Goal: Transaction & Acquisition: Purchase product/service

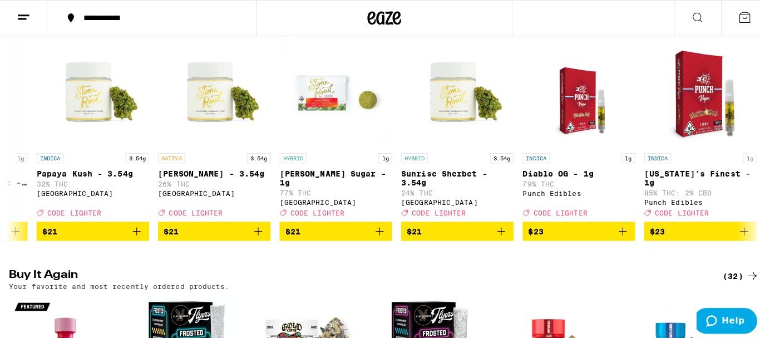
scroll to position [0, 6203]
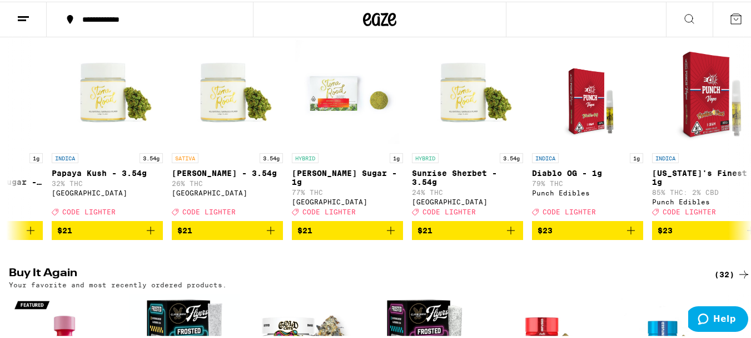
click at [344, 115] on img "Open page for Oreo Biscotti Sugar - 1g from Stone Road" at bounding box center [347, 89] width 111 height 111
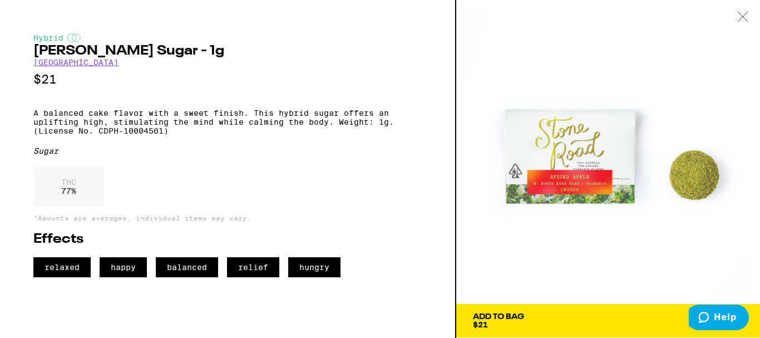
click at [533, 323] on span "Add To Bag $21" at bounding box center [608, 321] width 270 height 16
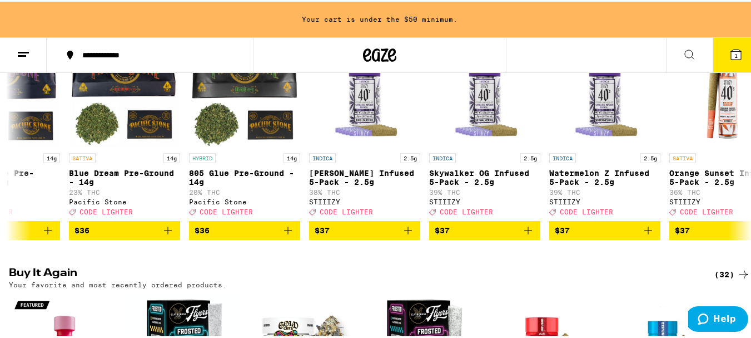
scroll to position [158, 0]
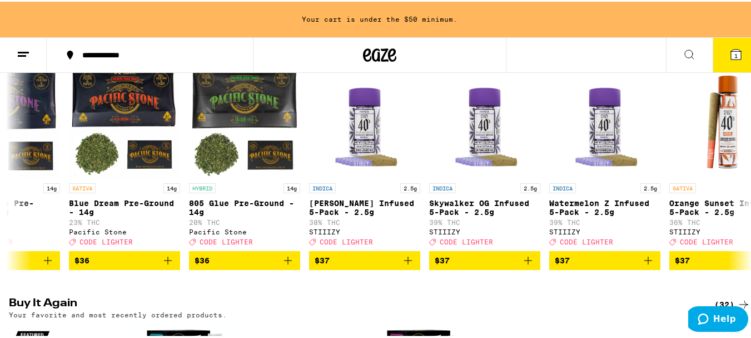
click at [473, 265] on span "$37" at bounding box center [485, 258] width 100 height 13
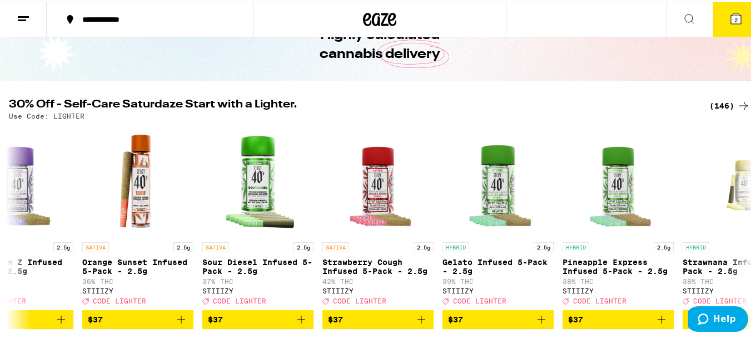
scroll to position [112, 0]
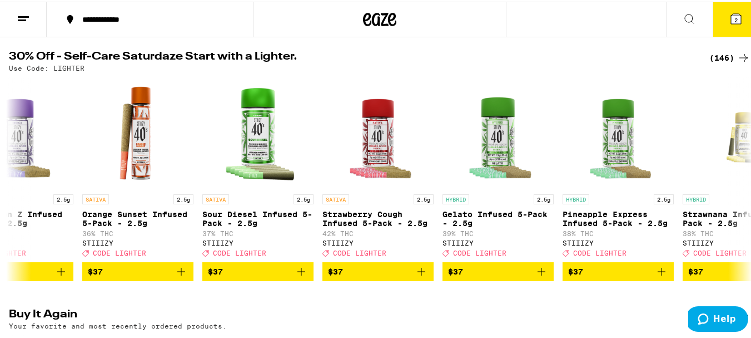
click at [368, 276] on span "$37" at bounding box center [378, 269] width 100 height 13
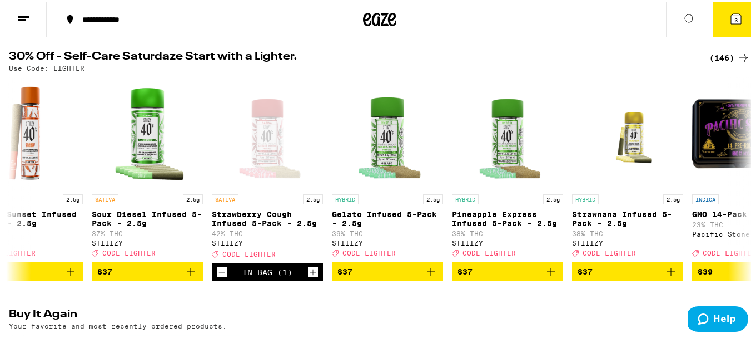
scroll to position [0, 13526]
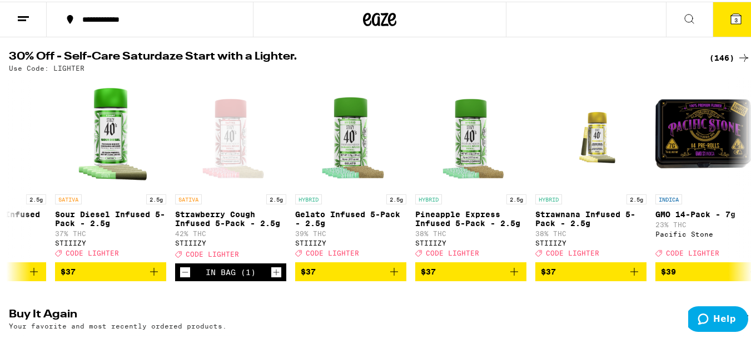
click at [588, 276] on span "$37" at bounding box center [591, 269] width 100 height 13
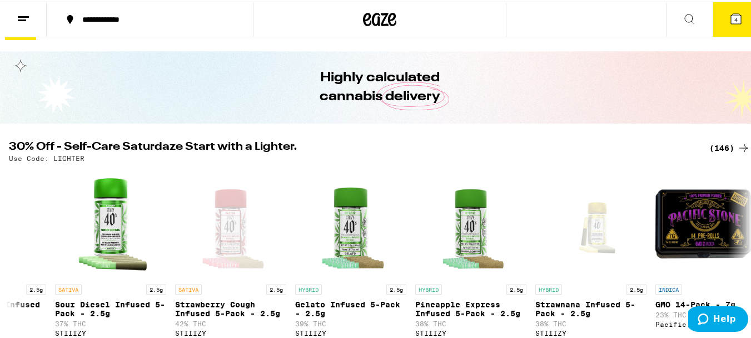
scroll to position [0, 0]
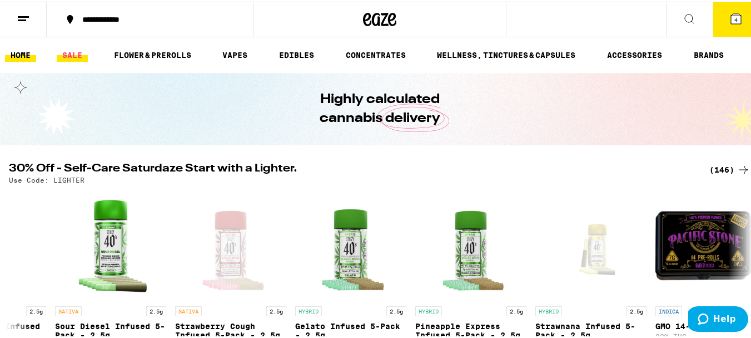
click at [70, 59] on link "SALE" at bounding box center [72, 53] width 31 height 13
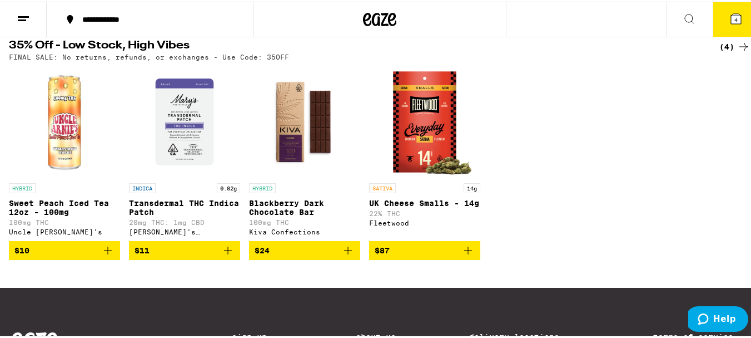
scroll to position [371, 0]
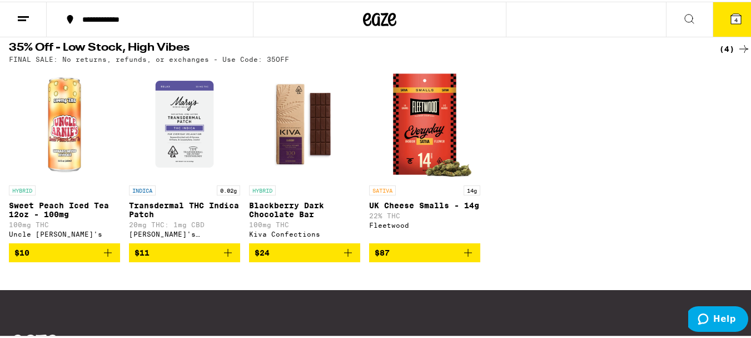
click at [291, 257] on span "$24" at bounding box center [305, 250] width 100 height 13
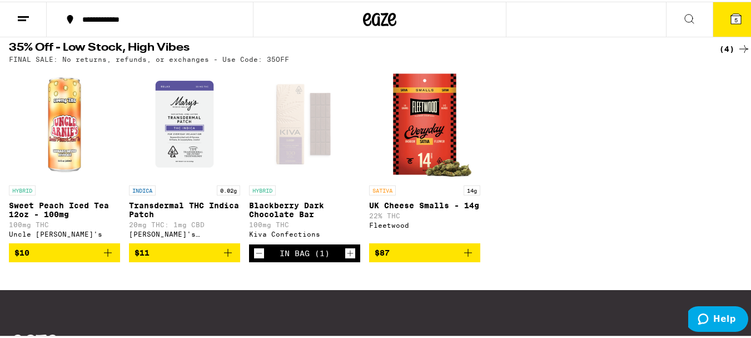
click at [731, 13] on icon at bounding box center [736, 17] width 10 height 10
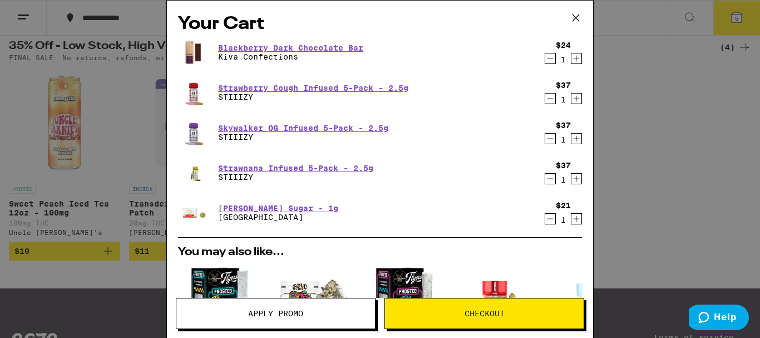
click at [569, 8] on button at bounding box center [575, 19] width 34 height 36
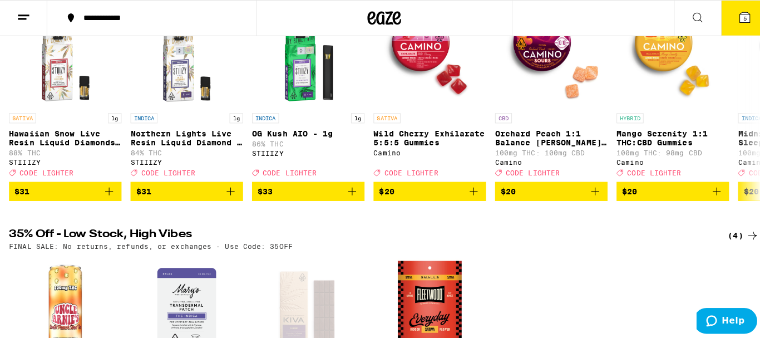
scroll to position [182, 0]
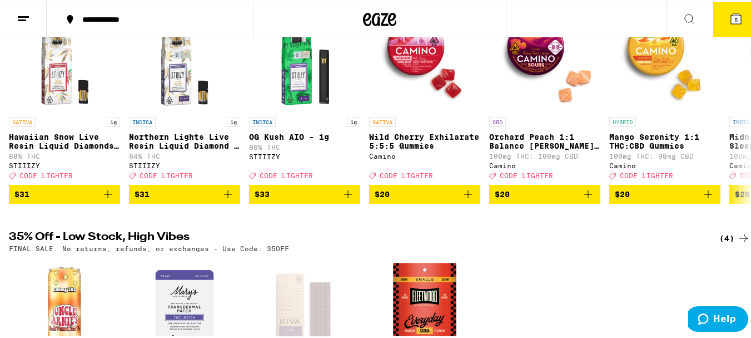
click at [731, 16] on icon at bounding box center [736, 17] width 10 height 10
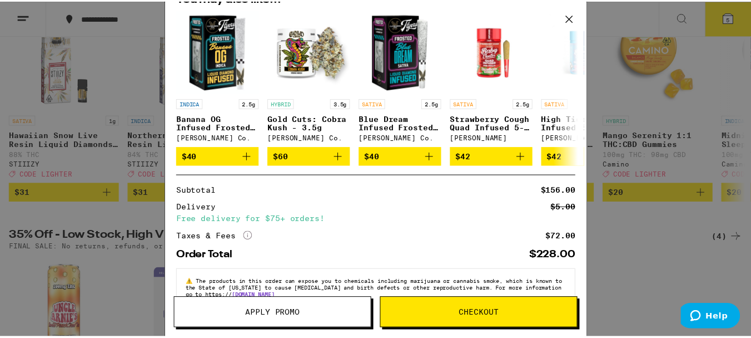
scroll to position [284, 0]
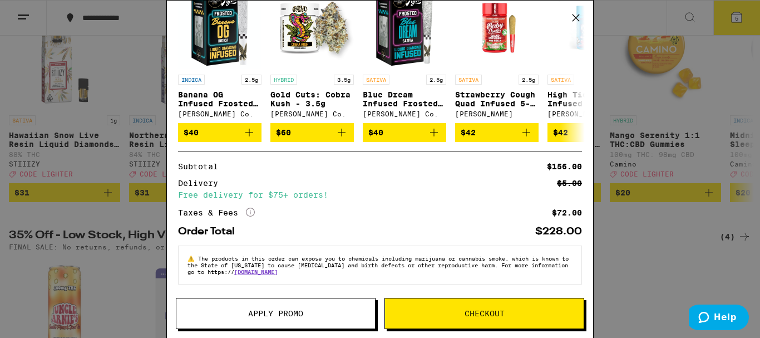
click at [271, 320] on button "Apply Promo" at bounding box center [276, 312] width 200 height 31
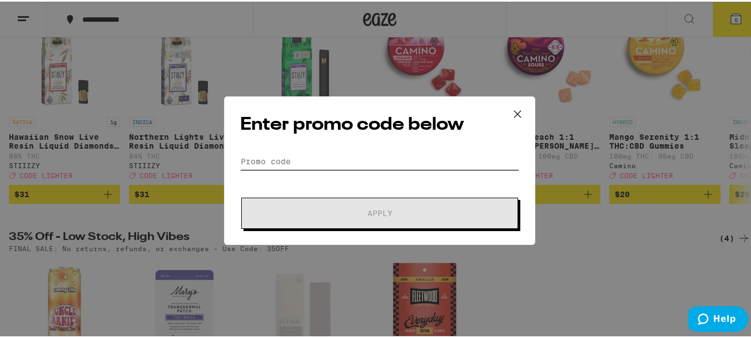
click at [314, 161] on input "Promo Code" at bounding box center [379, 159] width 279 height 17
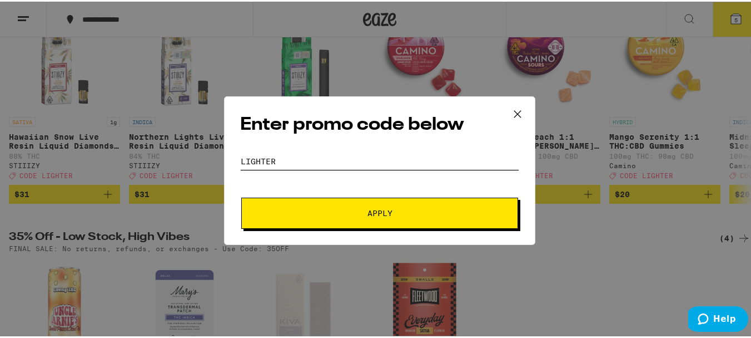
type input "lighter"
click at [360, 209] on span "Apply" at bounding box center [380, 211] width 200 height 8
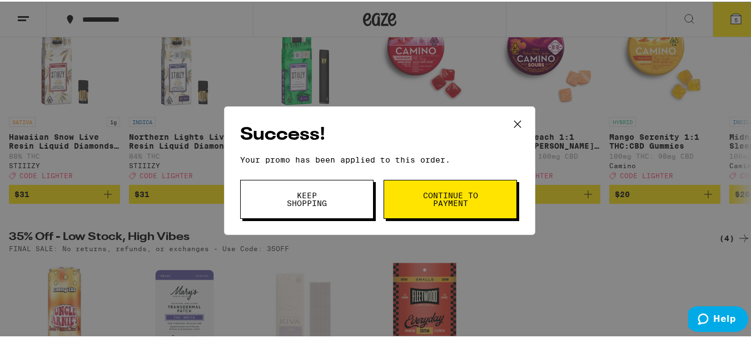
click at [435, 199] on span "Continue to payment" at bounding box center [450, 198] width 57 height 16
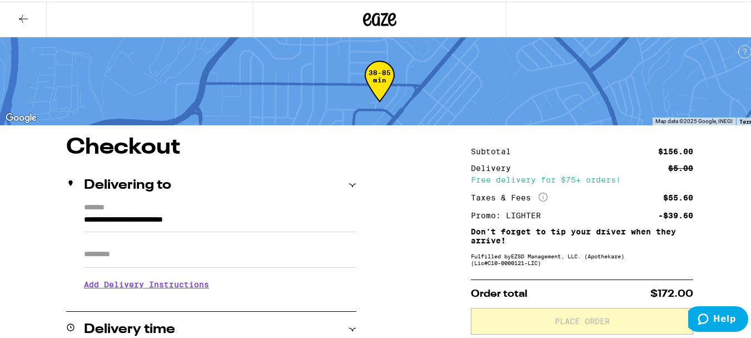
click at [19, 19] on icon at bounding box center [23, 17] width 13 height 13
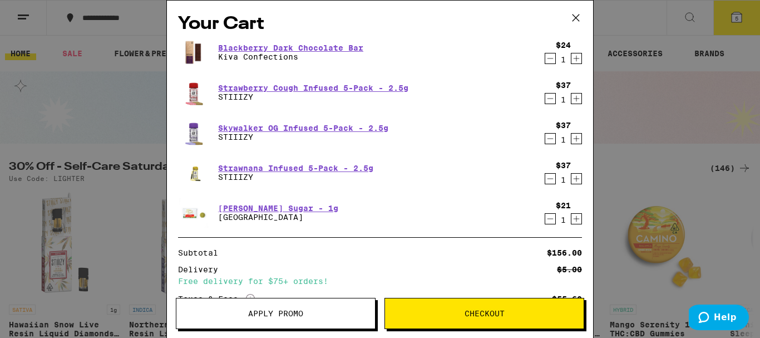
click at [576, 14] on icon at bounding box center [575, 17] width 17 height 17
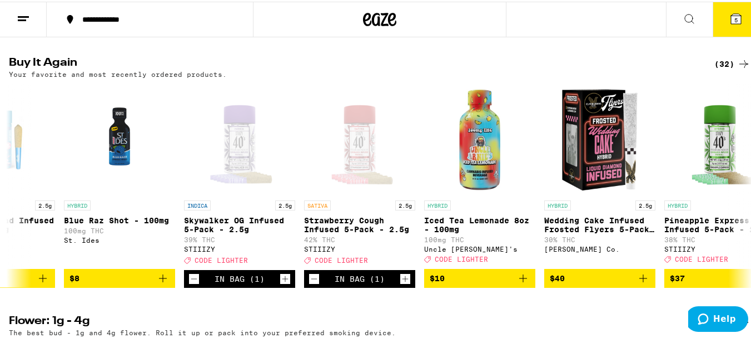
scroll to position [0, 668]
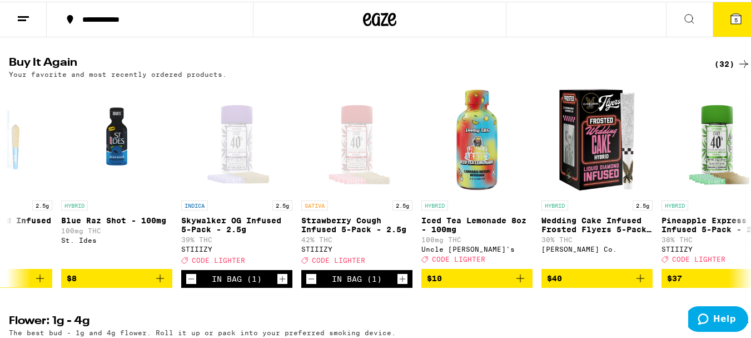
click at [113, 161] on img "Open page for Blue Raz Shot - 100mg from St. Ides" at bounding box center [116, 137] width 111 height 111
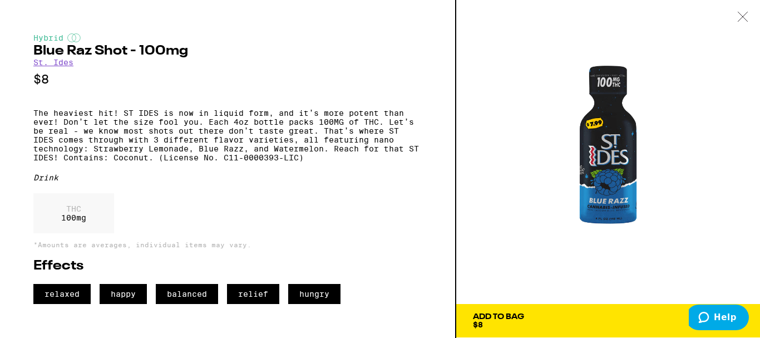
click at [735, 16] on div at bounding box center [742, 17] width 34 height 35
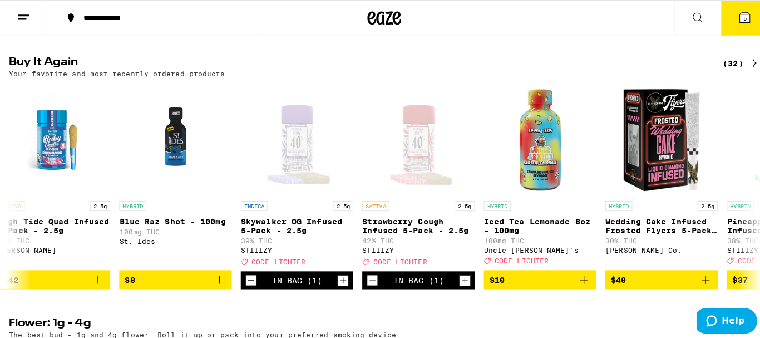
scroll to position [0, 617]
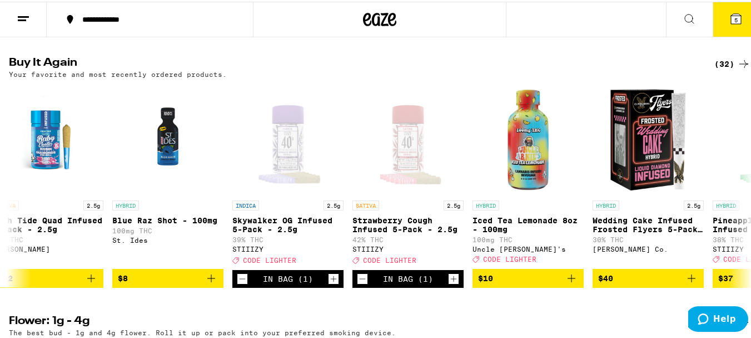
click at [528, 283] on span "$10" at bounding box center [528, 276] width 100 height 13
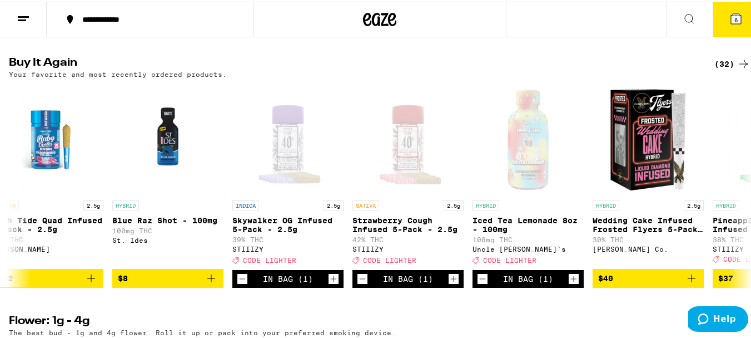
click at [735, 17] on span "6" at bounding box center [736, 18] width 3 height 7
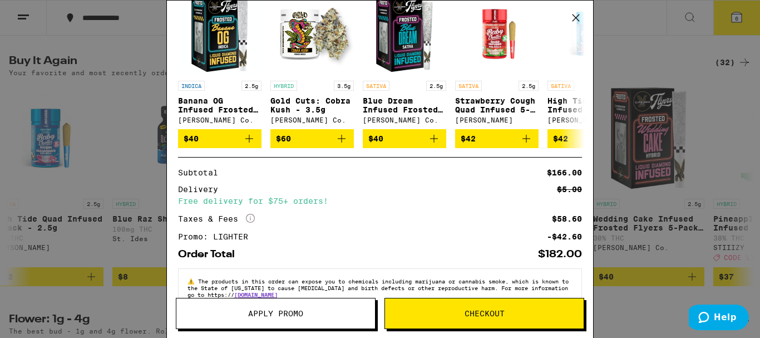
scroll to position [333, 0]
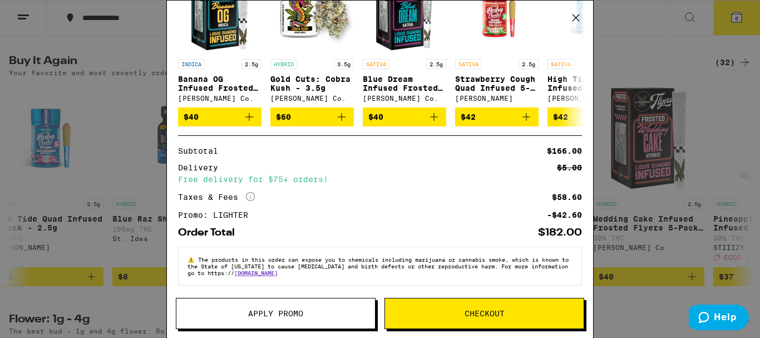
click at [485, 311] on span "Checkout" at bounding box center [484, 313] width 40 height 8
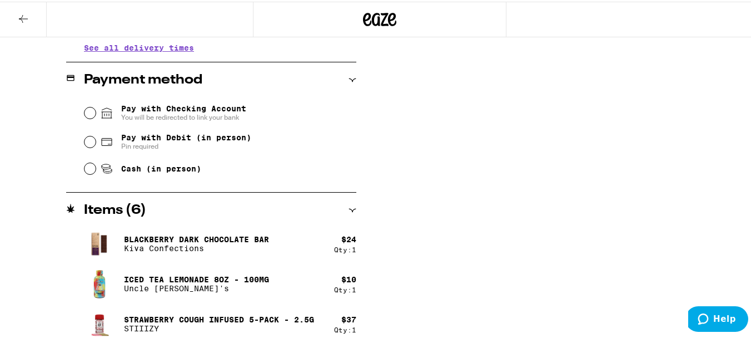
scroll to position [583, 0]
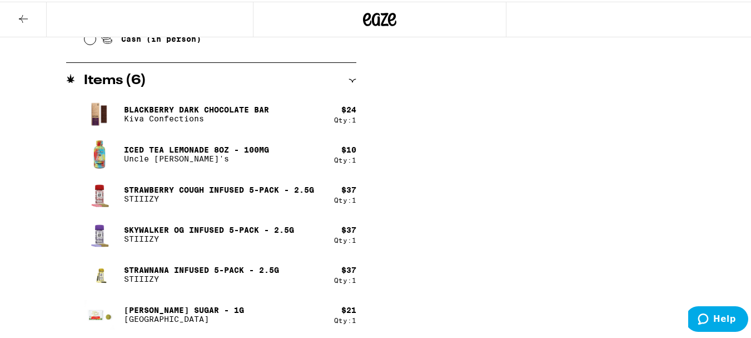
click at [19, 18] on icon at bounding box center [23, 17] width 13 height 13
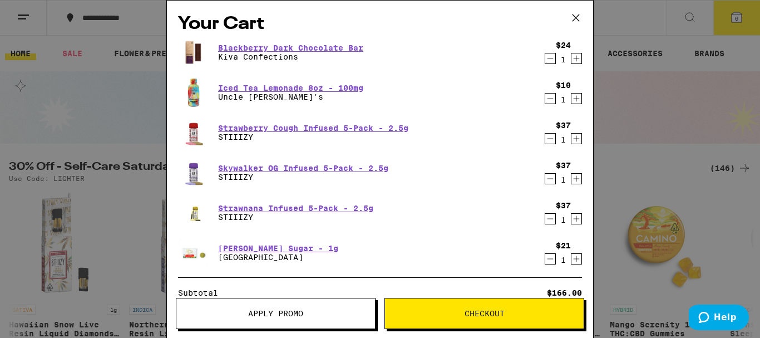
click at [573, 60] on icon "Increment" at bounding box center [576, 58] width 10 height 13
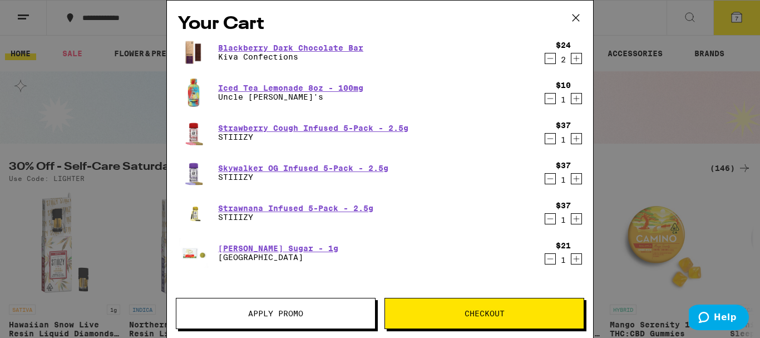
click at [482, 307] on button "Checkout" at bounding box center [484, 312] width 200 height 31
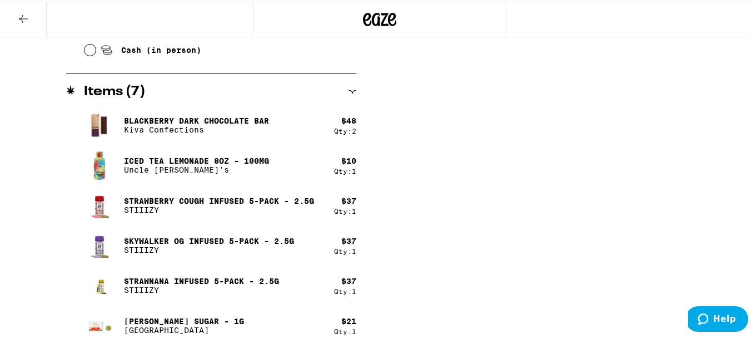
scroll to position [583, 0]
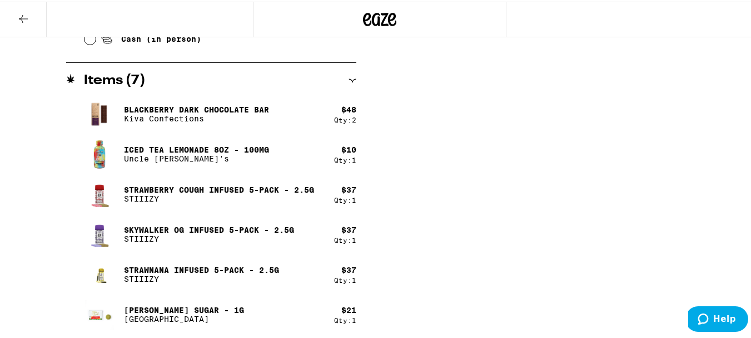
click at [26, 22] on icon at bounding box center [23, 17] width 13 height 13
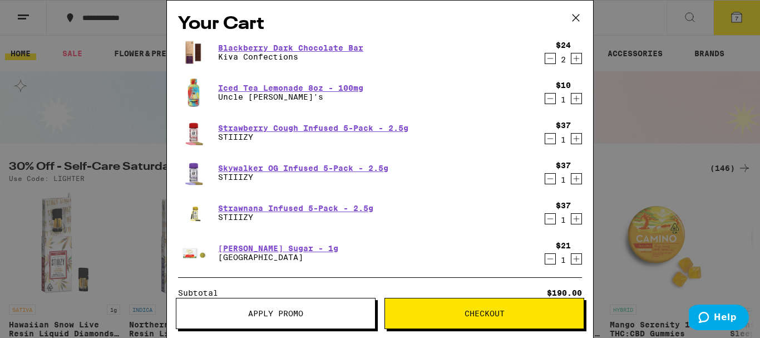
click at [574, 16] on icon at bounding box center [575, 17] width 17 height 17
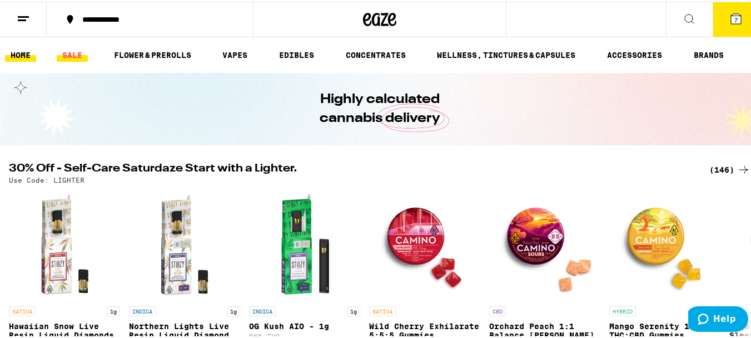
click at [75, 52] on link "SALE" at bounding box center [72, 53] width 31 height 13
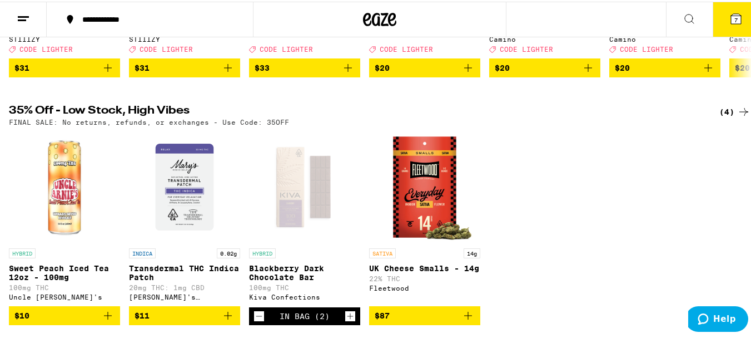
scroll to position [311, 0]
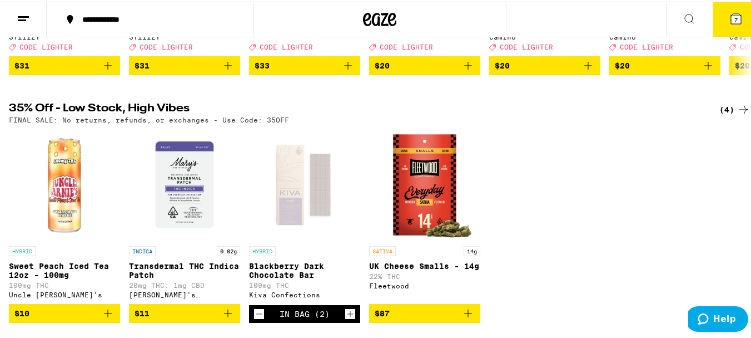
click at [730, 23] on icon at bounding box center [736, 17] width 13 height 13
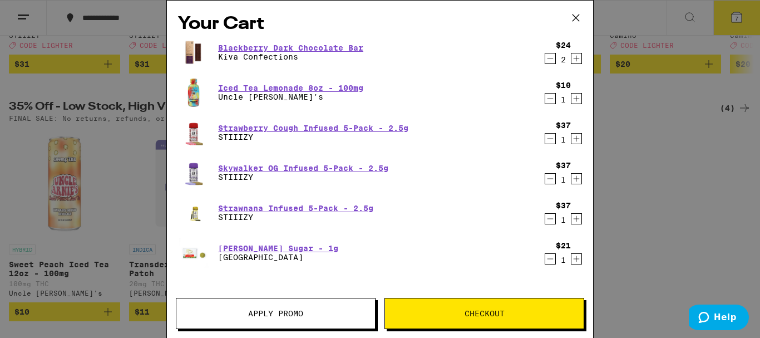
click at [274, 312] on span "Apply Promo" at bounding box center [275, 313] width 55 height 8
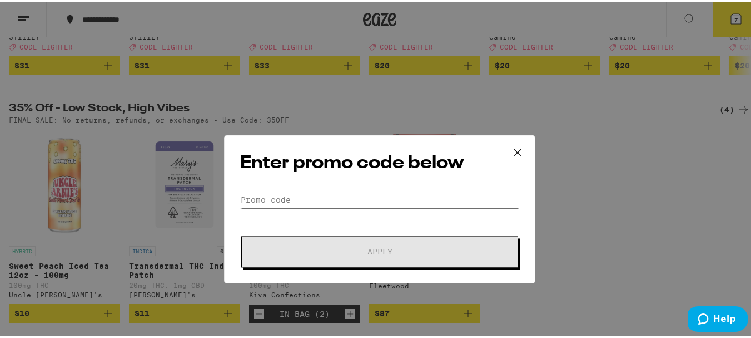
click at [315, 161] on input "Promo Code" at bounding box center [379, 159] width 279 height 17
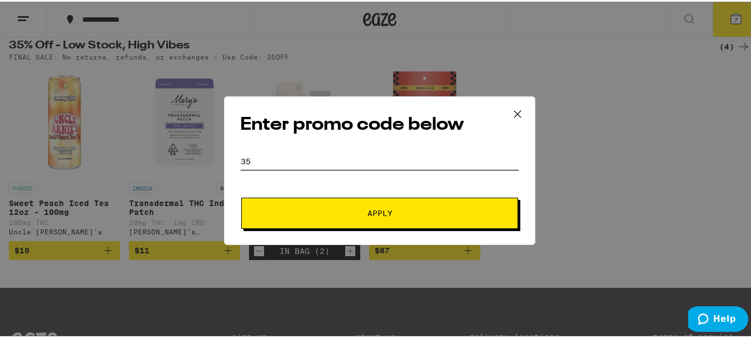
scroll to position [375, 0]
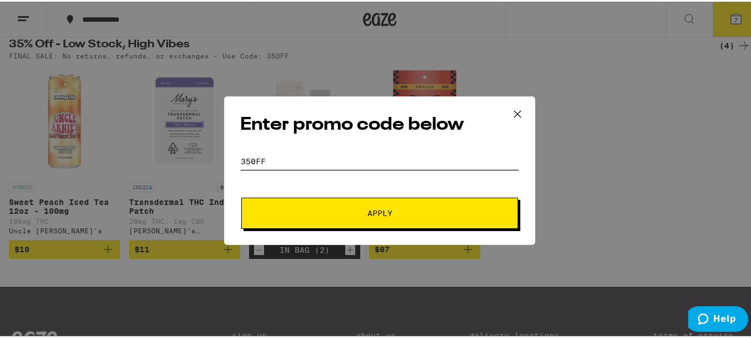
type input "350ff"
click at [382, 214] on span "Apply" at bounding box center [380, 211] width 25 height 8
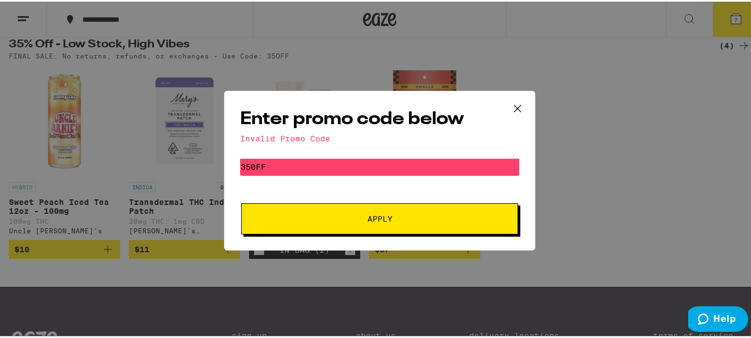
click at [515, 110] on icon at bounding box center [517, 106] width 17 height 17
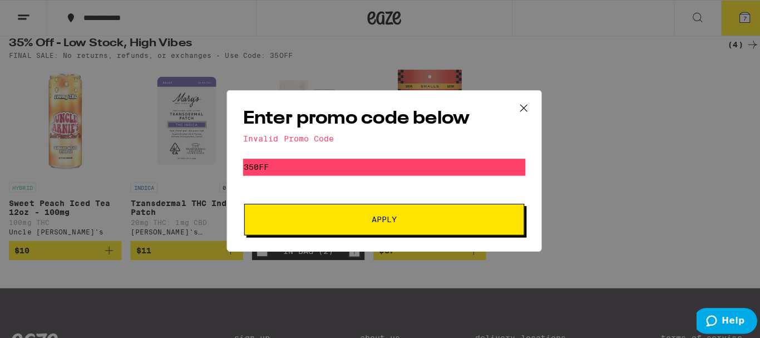
scroll to position [311, 0]
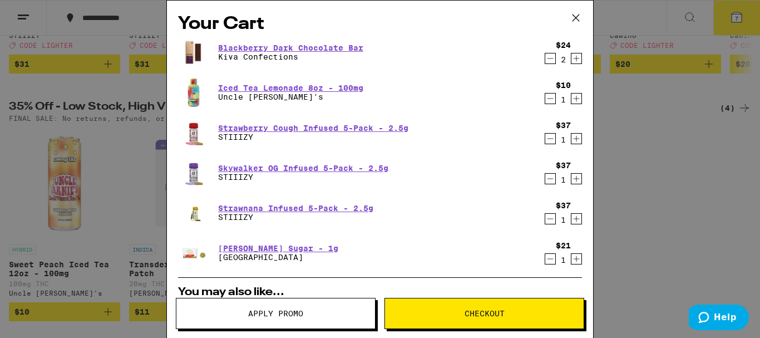
click at [547, 58] on icon "Decrement" at bounding box center [550, 58] width 6 height 0
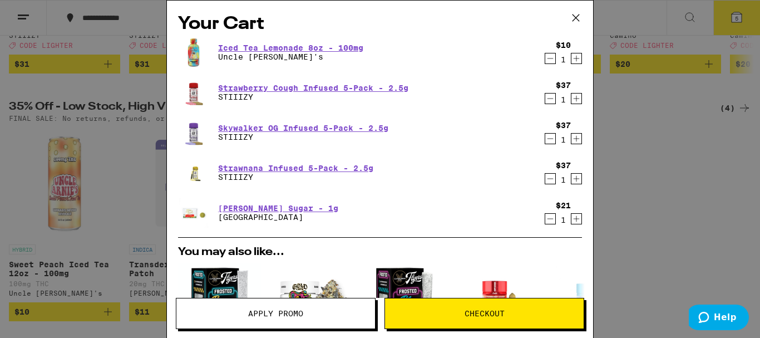
click at [546, 61] on icon "Decrement" at bounding box center [550, 58] width 10 height 13
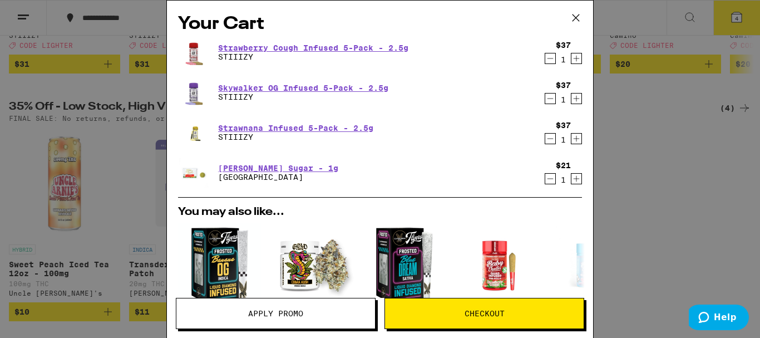
click at [545, 65] on icon "Decrement" at bounding box center [550, 58] width 10 height 13
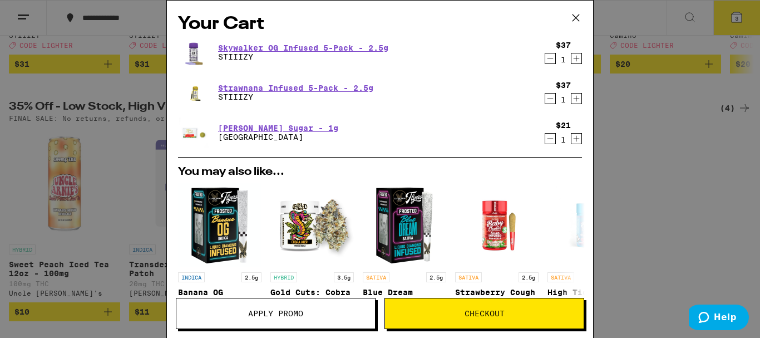
click at [547, 58] on icon "Decrement" at bounding box center [550, 58] width 6 height 0
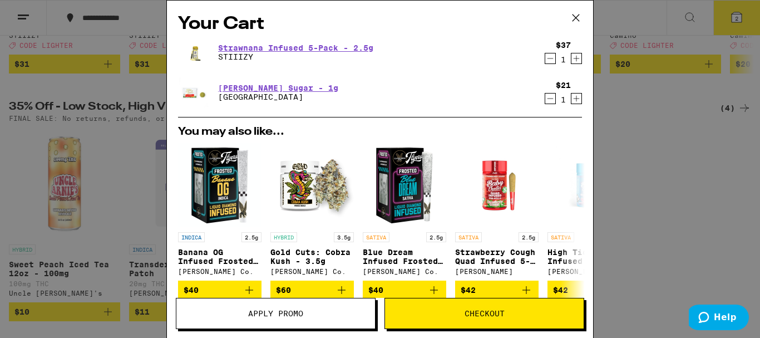
click at [545, 64] on icon "Decrement" at bounding box center [550, 58] width 10 height 13
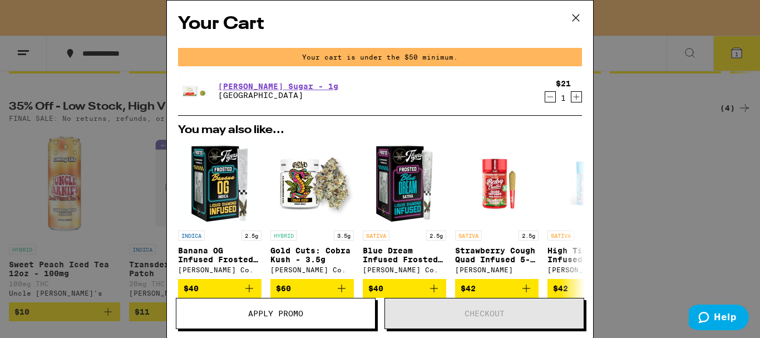
click at [545, 96] on icon "Decrement" at bounding box center [550, 96] width 10 height 13
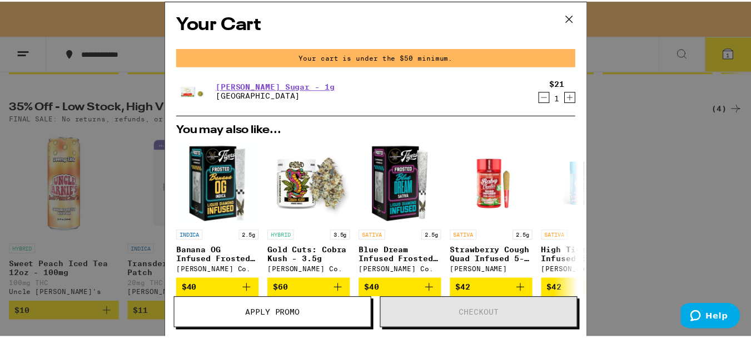
scroll to position [311, 0]
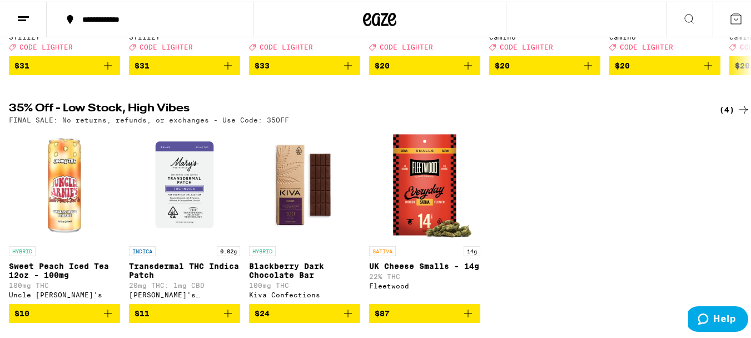
click at [304, 222] on img "Open page for Blackberry Dark Chocolate Bar from Kiva Confections" at bounding box center [304, 182] width 111 height 111
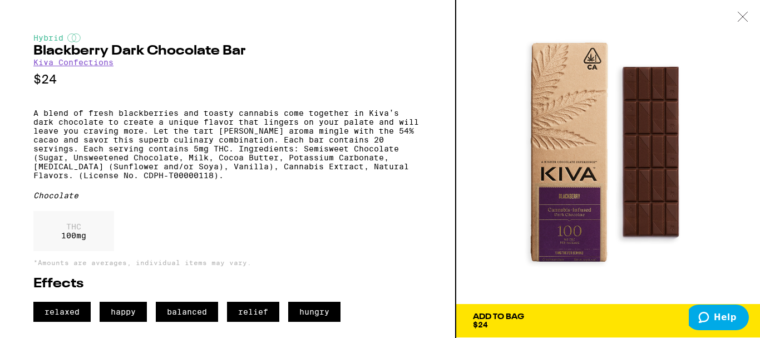
click at [577, 315] on span "Add To Bag $24" at bounding box center [608, 321] width 270 height 16
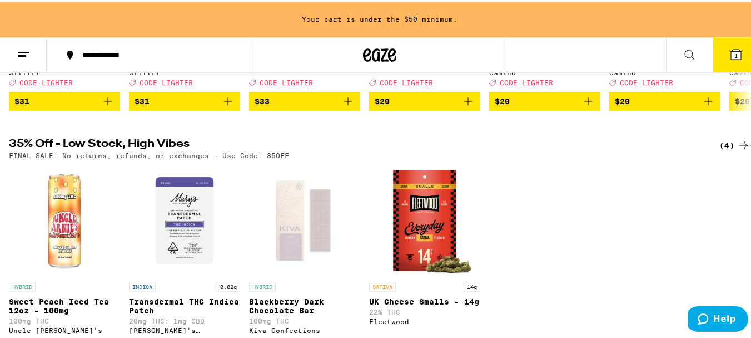
scroll to position [346, 0]
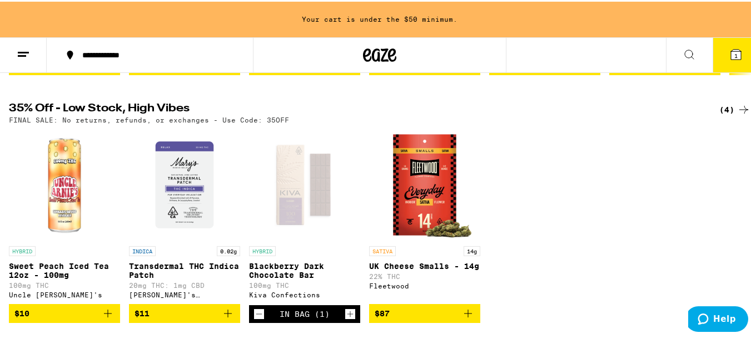
click at [732, 61] on button "1" at bounding box center [736, 53] width 47 height 34
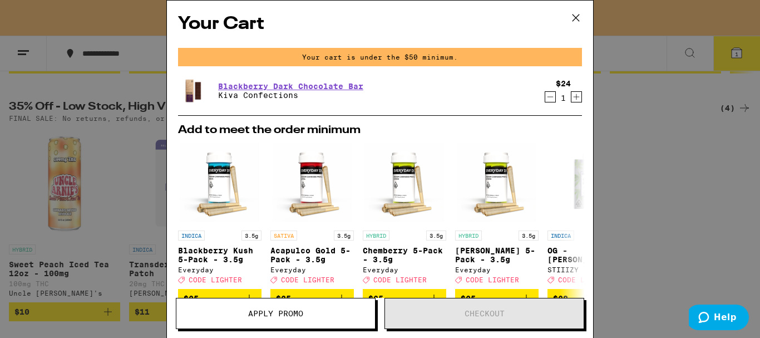
click at [675, 245] on div "Your Cart Your cart is under the $50 minimum. Blackberry Dark Chocolate Bar Kiv…" at bounding box center [380, 169] width 760 height 338
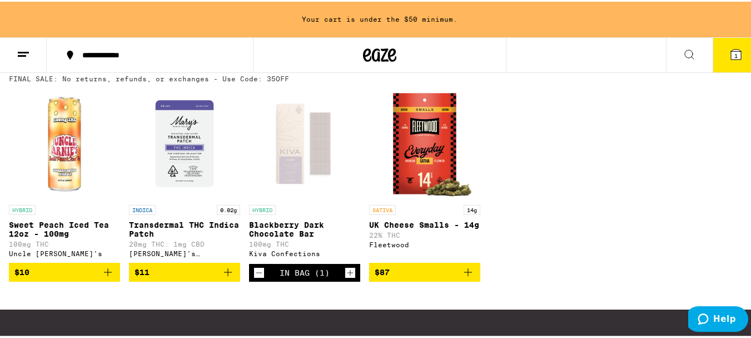
scroll to position [390, 0]
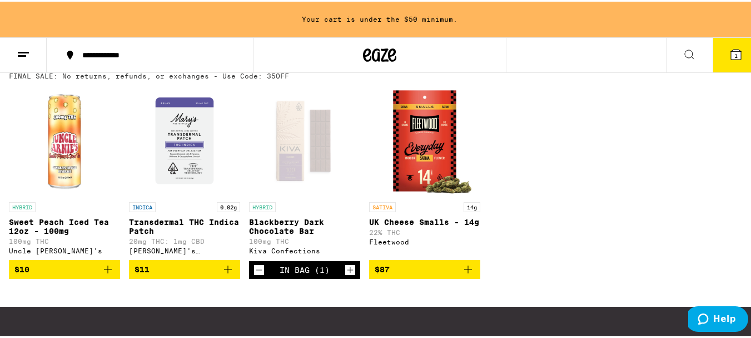
click at [354, 275] on icon "Increment" at bounding box center [350, 267] width 10 height 13
click at [353, 275] on icon "Increment" at bounding box center [350, 267] width 10 height 13
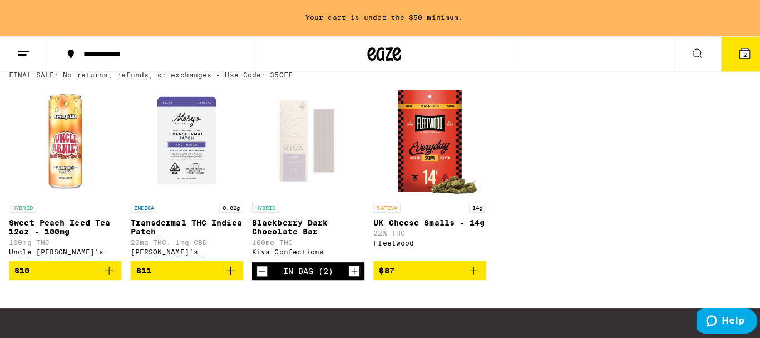
scroll to position [355, 0]
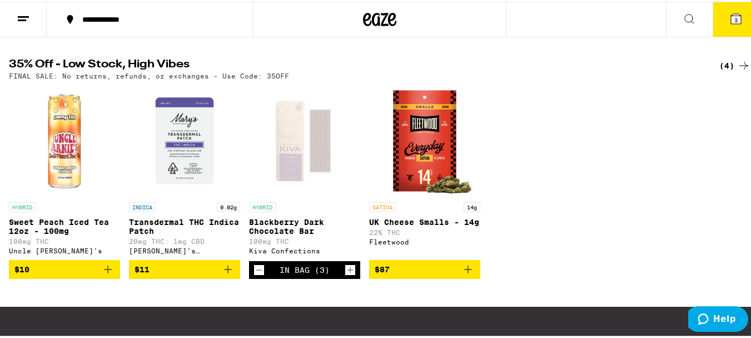
click at [731, 20] on icon at bounding box center [736, 17] width 10 height 10
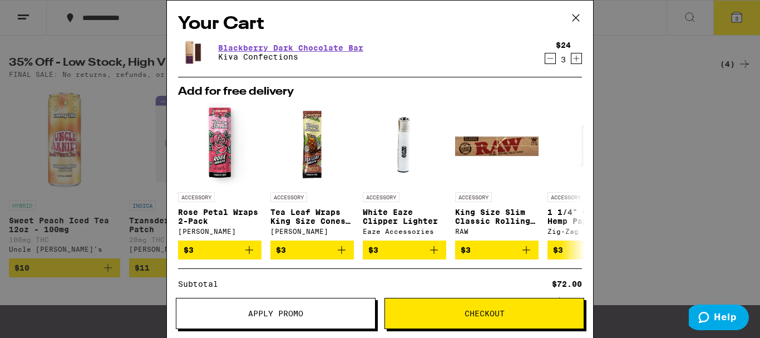
click at [280, 306] on button "Apply Promo" at bounding box center [276, 312] width 200 height 31
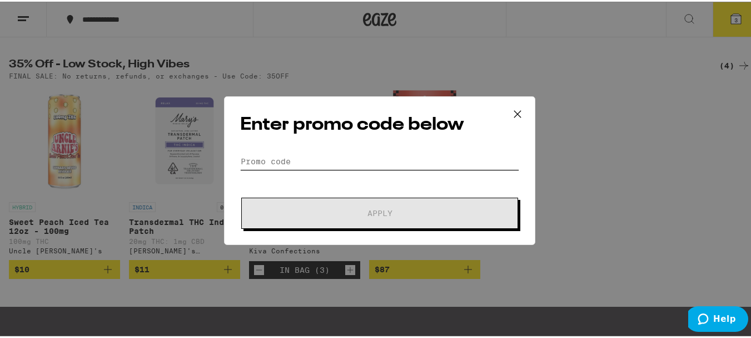
click at [325, 160] on input "Promo Code" at bounding box center [379, 159] width 279 height 17
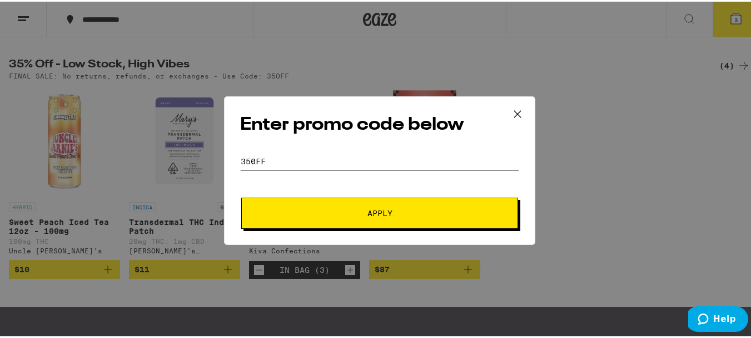
click at [241, 196] on button "Apply" at bounding box center [379, 211] width 277 height 31
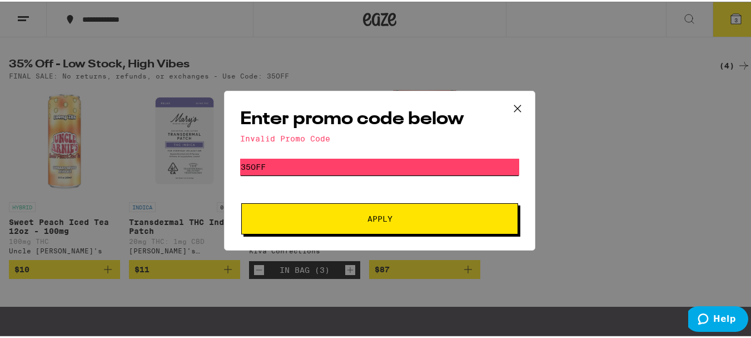
type input "35off"
click at [241, 201] on button "Apply" at bounding box center [379, 216] width 277 height 31
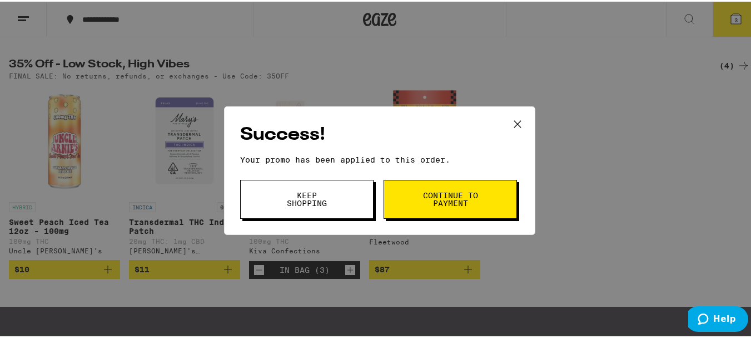
click at [517, 115] on icon at bounding box center [517, 122] width 17 height 17
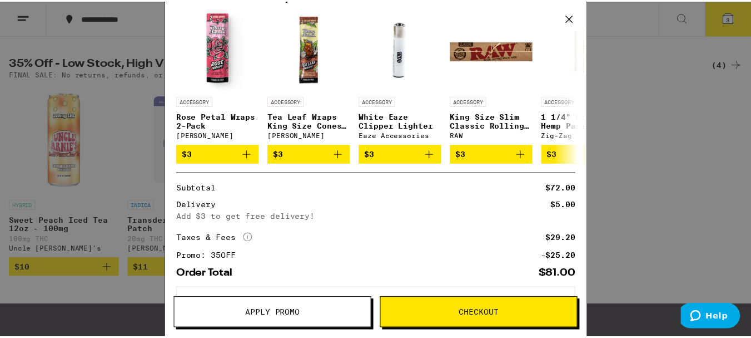
scroll to position [42, 0]
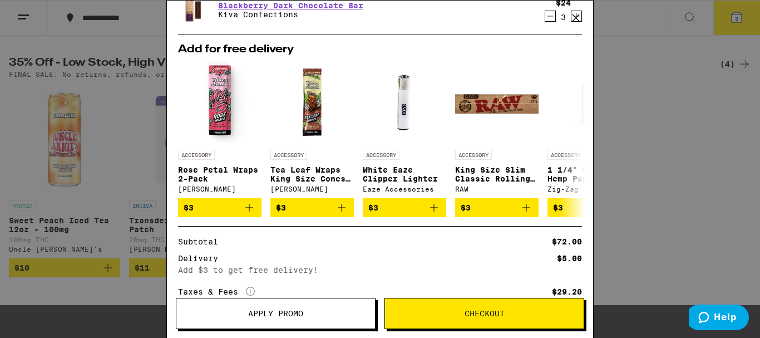
click at [571, 25] on icon at bounding box center [575, 17] width 17 height 17
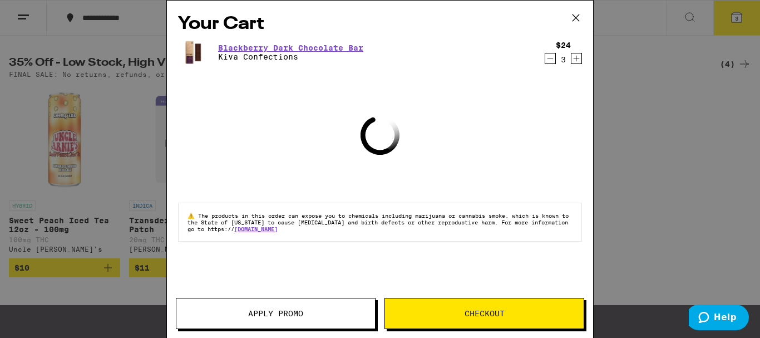
click at [575, 18] on icon at bounding box center [575, 17] width 7 height 7
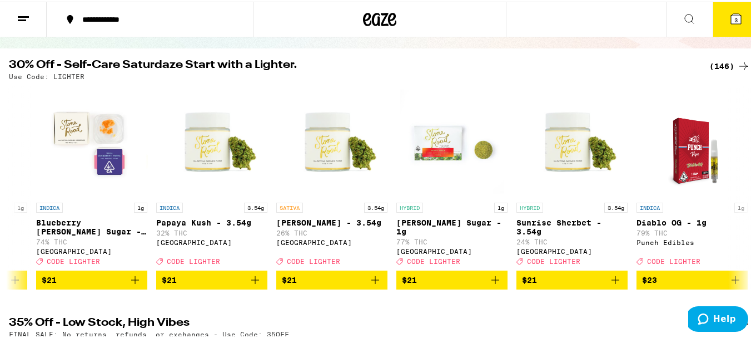
scroll to position [0, 6074]
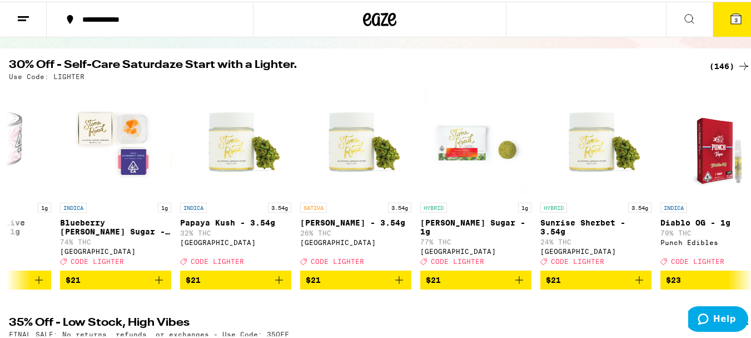
click at [460, 285] on span "$21" at bounding box center [476, 277] width 100 height 13
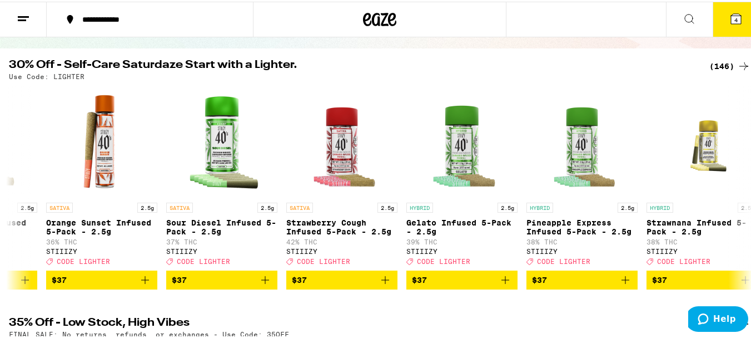
scroll to position [0, 13453]
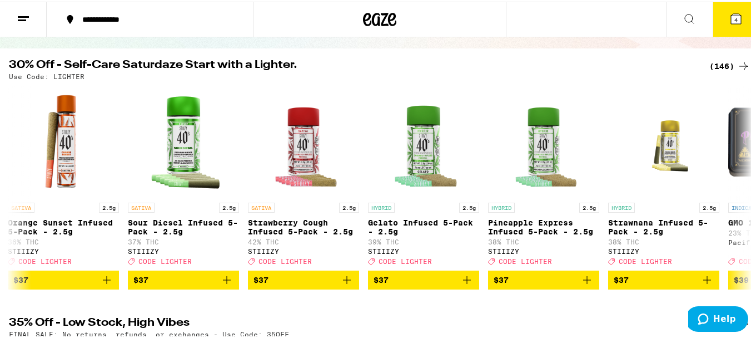
click at [637, 285] on span "$37" at bounding box center [664, 277] width 100 height 13
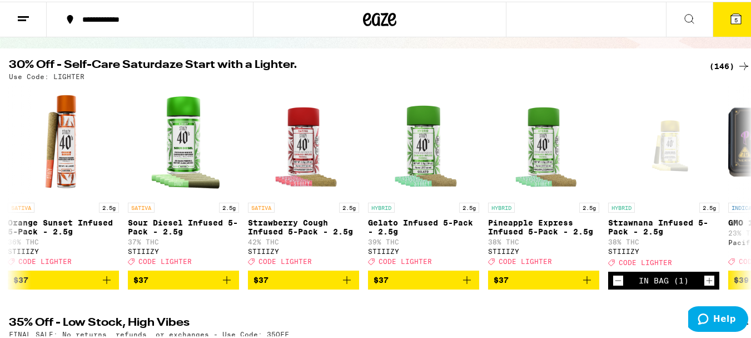
click at [292, 285] on span "$37" at bounding box center [304, 277] width 100 height 13
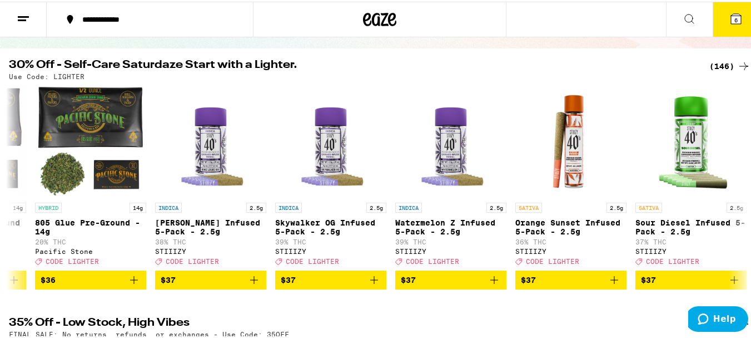
scroll to position [0, 12945]
click at [317, 282] on span "$37" at bounding box center [331, 277] width 100 height 13
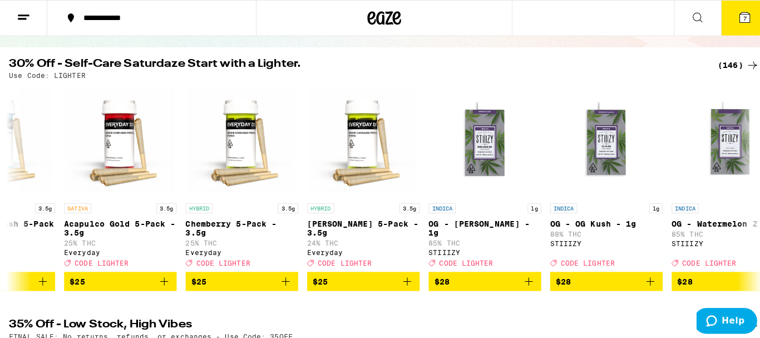
scroll to position [0, 7151]
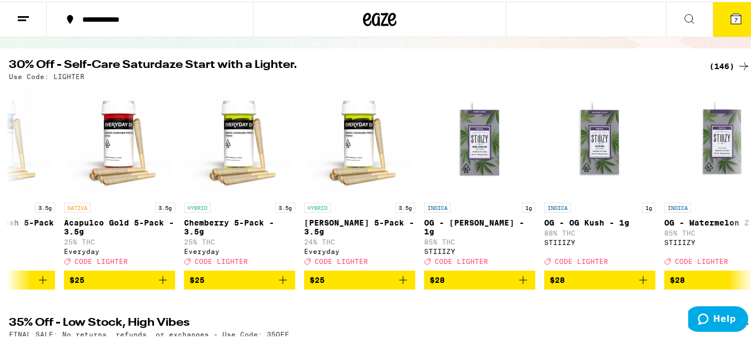
click at [731, 18] on icon at bounding box center [736, 17] width 10 height 10
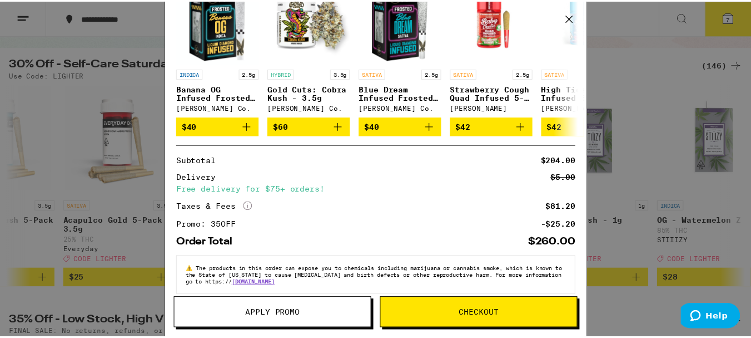
scroll to position [285, 0]
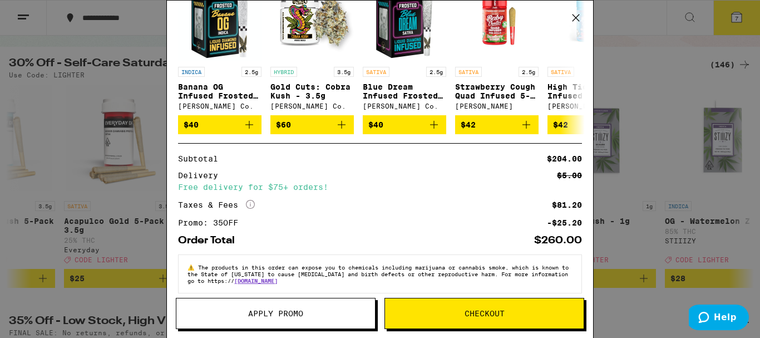
click at [277, 321] on button "Apply Promo" at bounding box center [276, 312] width 200 height 31
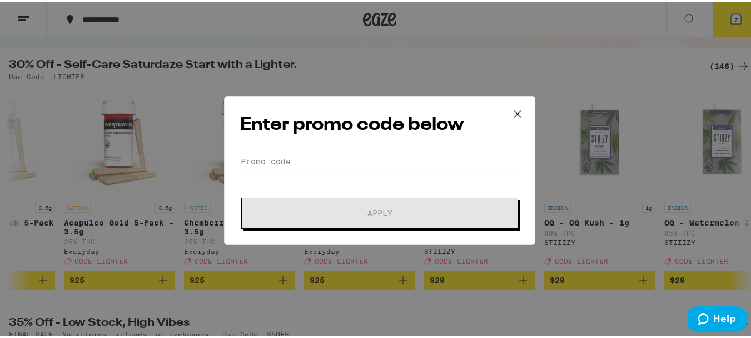
click at [321, 146] on div "Enter promo code below Promo Code Apply" at bounding box center [379, 169] width 311 height 148
click at [299, 146] on div "Enter promo code below Promo Code Apply" at bounding box center [379, 169] width 311 height 148
click at [285, 158] on input "Promo Code" at bounding box center [379, 159] width 279 height 17
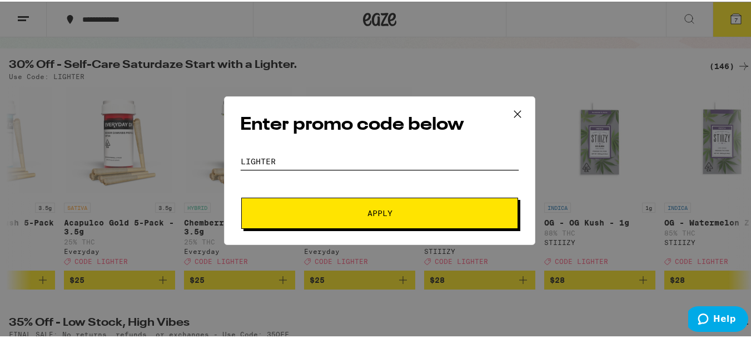
type input "lighter"
click at [394, 210] on span "Apply" at bounding box center [380, 211] width 200 height 8
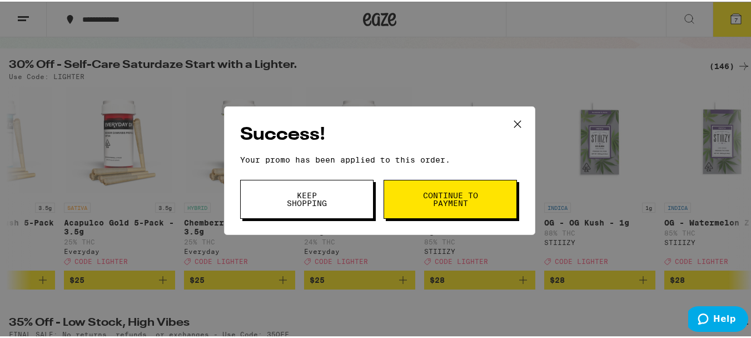
click at [458, 194] on span "Continue to payment" at bounding box center [450, 198] width 57 height 16
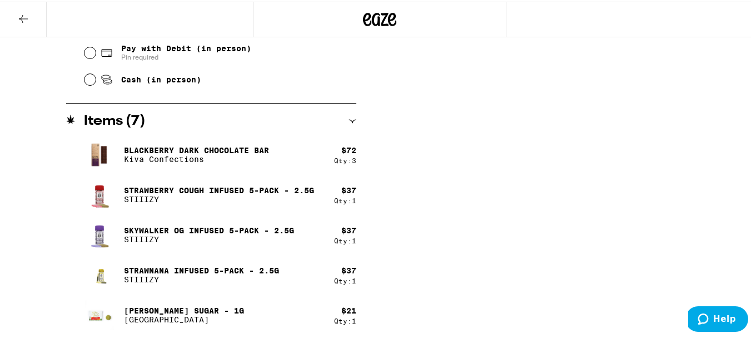
scroll to position [543, 0]
click at [21, 22] on icon at bounding box center [23, 17] width 13 height 13
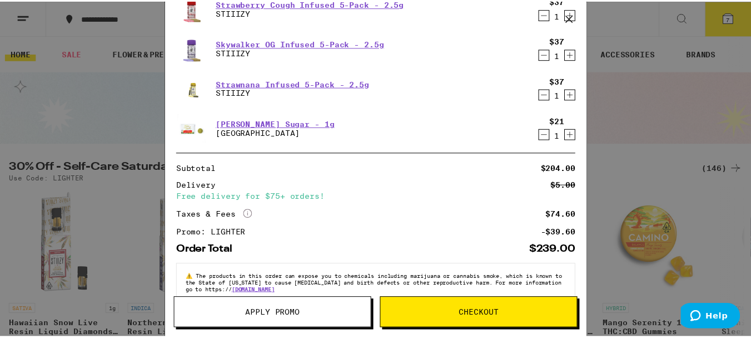
scroll to position [95, 0]
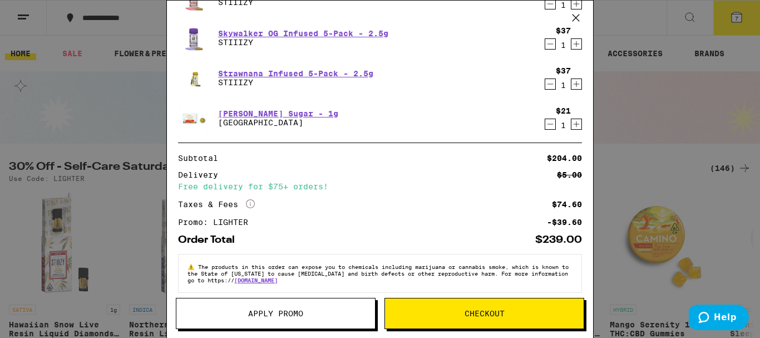
click at [304, 319] on button "Apply Promo" at bounding box center [276, 312] width 200 height 31
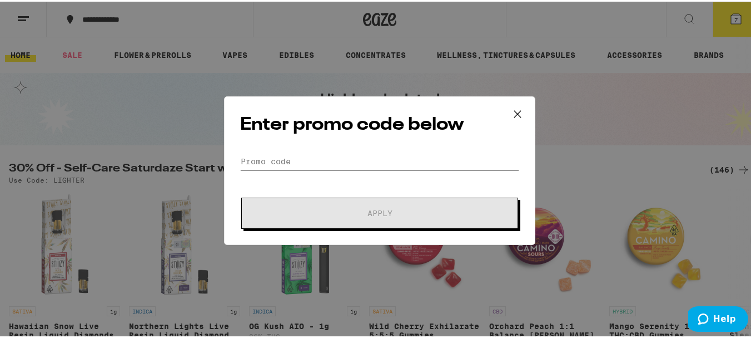
click at [330, 165] on input "Promo Code" at bounding box center [379, 159] width 279 height 17
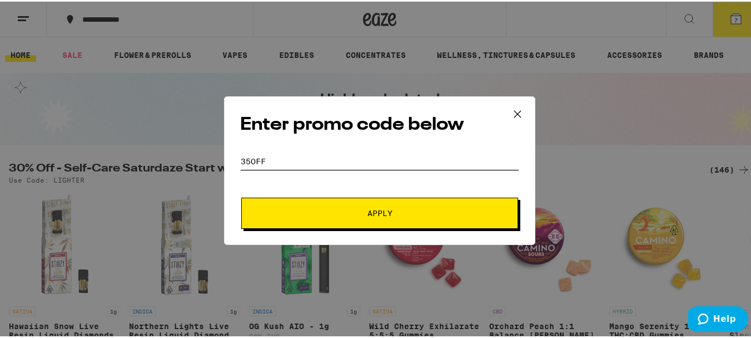
type input "35off"
click at [363, 220] on button "Apply" at bounding box center [379, 211] width 277 height 31
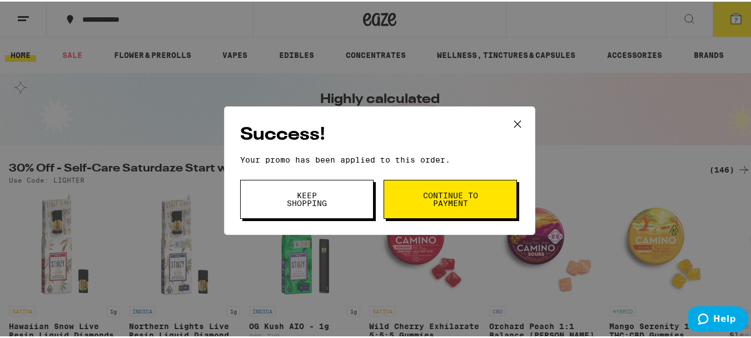
click at [447, 196] on span "Continue to payment" at bounding box center [450, 198] width 57 height 16
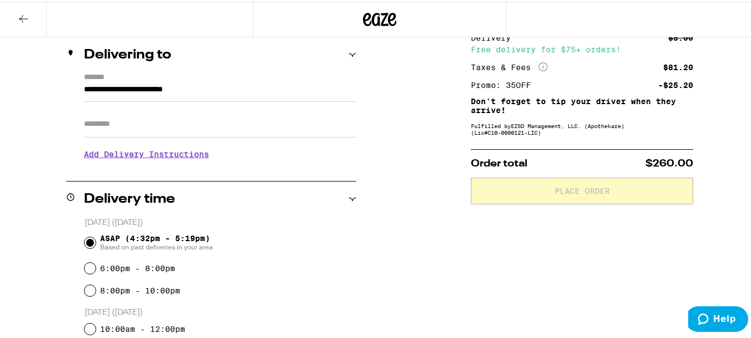
scroll to position [128, 0]
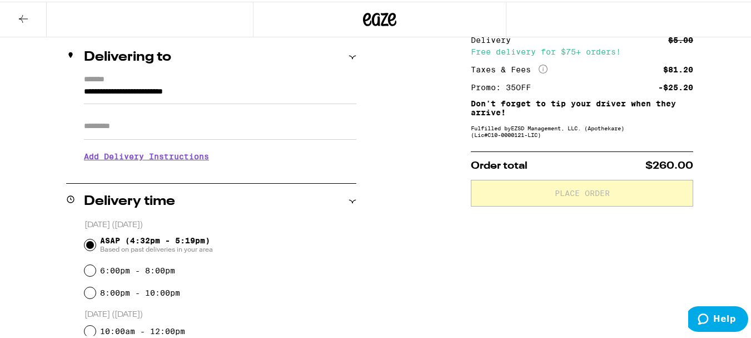
click at [19, 19] on icon at bounding box center [23, 17] width 13 height 13
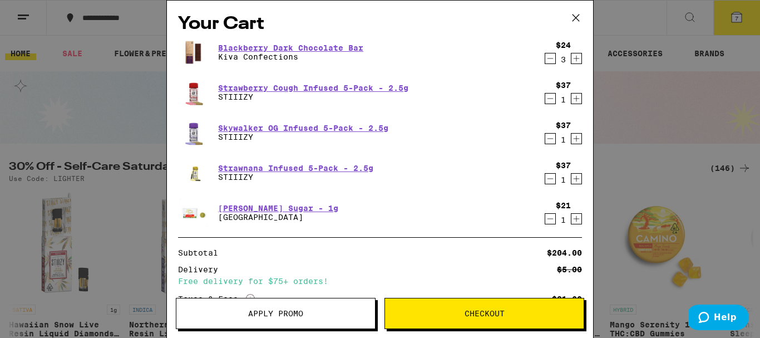
click at [545, 62] on icon "Decrement" at bounding box center [550, 58] width 10 height 13
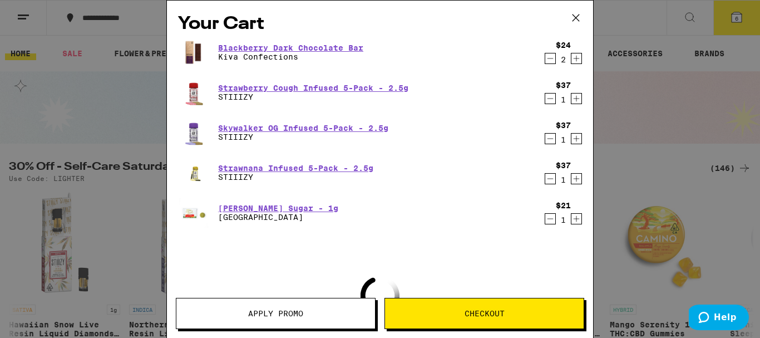
click at [545, 62] on icon "Decrement" at bounding box center [550, 58] width 10 height 13
click at [547, 58] on icon "Decrement" at bounding box center [550, 58] width 6 height 0
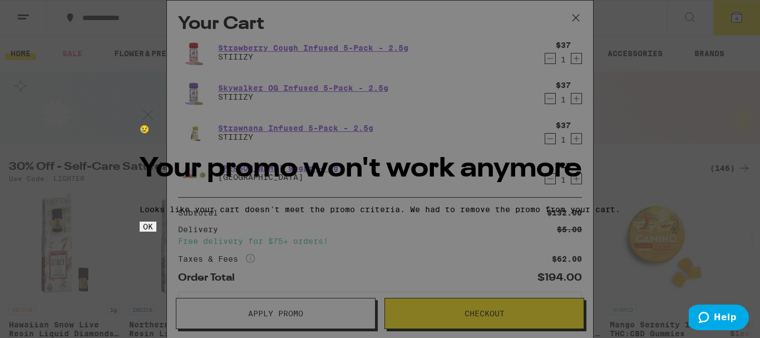
click at [153, 231] on span "OK" at bounding box center [148, 226] width 10 height 9
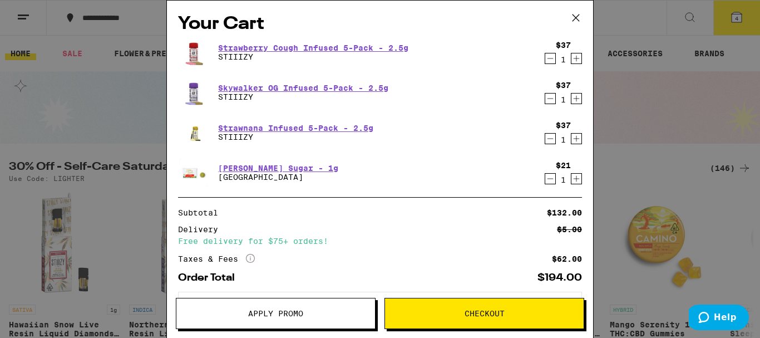
click at [547, 178] on icon "Decrement" at bounding box center [550, 178] width 6 height 0
click at [545, 140] on icon "Decrement" at bounding box center [550, 138] width 10 height 13
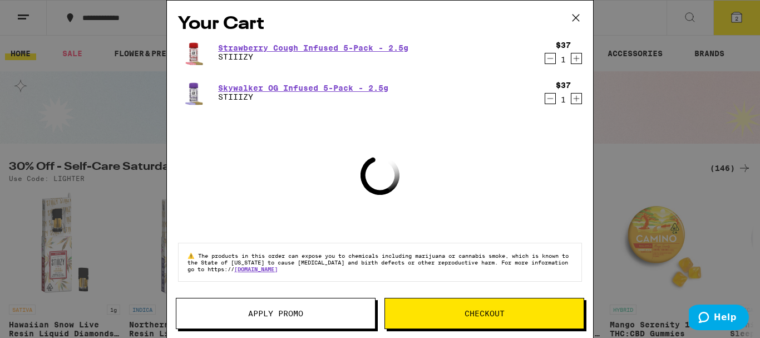
click at [550, 98] on icon "Decrement" at bounding box center [550, 98] width 6 height 0
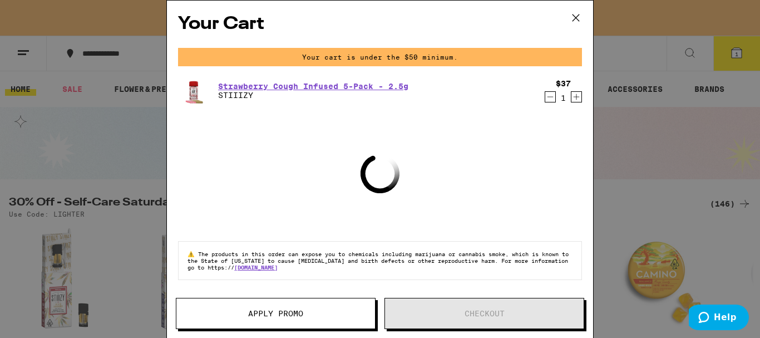
click at [550, 97] on icon "Decrement" at bounding box center [550, 97] width 6 height 0
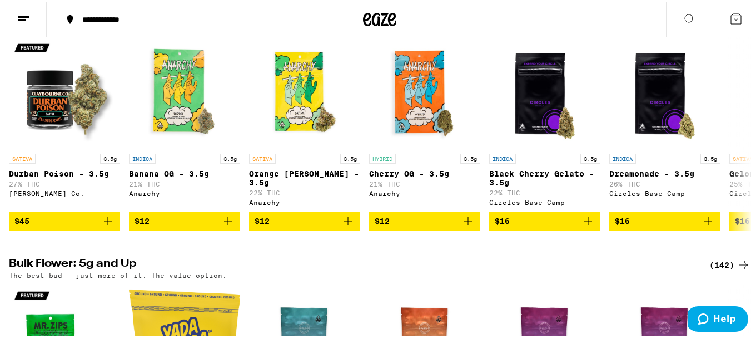
scroll to position [669, 0]
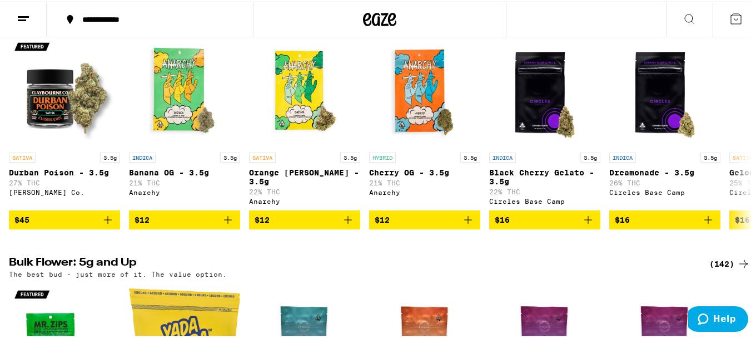
click at [713, 316] on span "Help" at bounding box center [706, 318] width 16 height 11
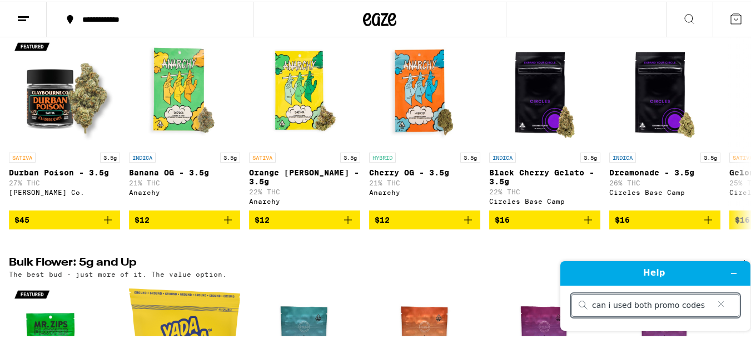
click at [611, 301] on input "can i used both promo codes" at bounding box center [651, 305] width 118 height 10
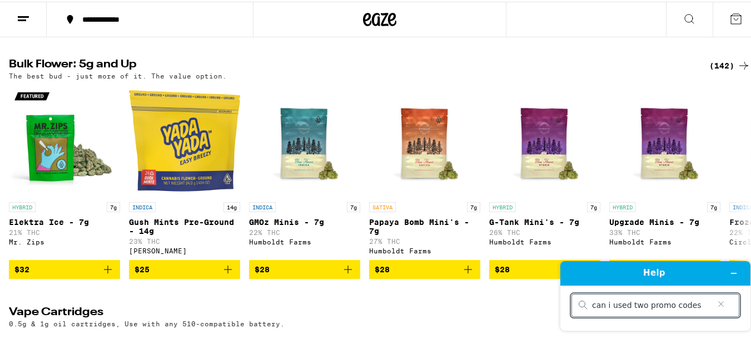
scroll to position [871, 0]
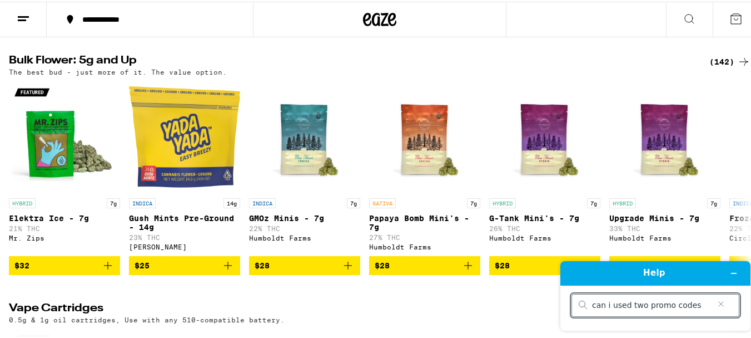
type input "can i used two promo codes"
click at [664, 268] on h1 "Help" at bounding box center [654, 272] width 110 height 13
click at [579, 305] on circle "How can we help?" at bounding box center [582, 304] width 6 height 6
click at [592, 305] on input "can i used two promo codes" at bounding box center [651, 305] width 118 height 10
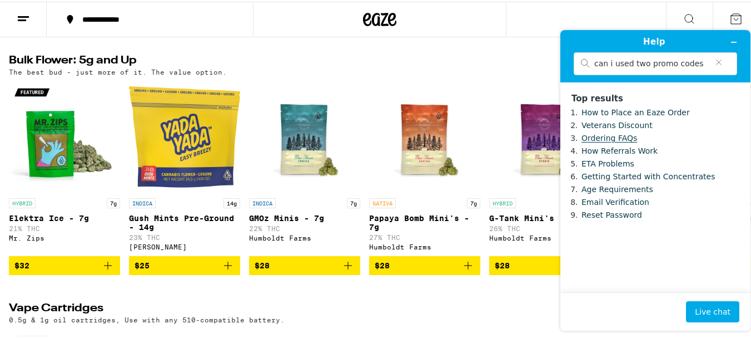
click at [614, 140] on link "Ordering FAQs" at bounding box center [610, 137] width 56 height 9
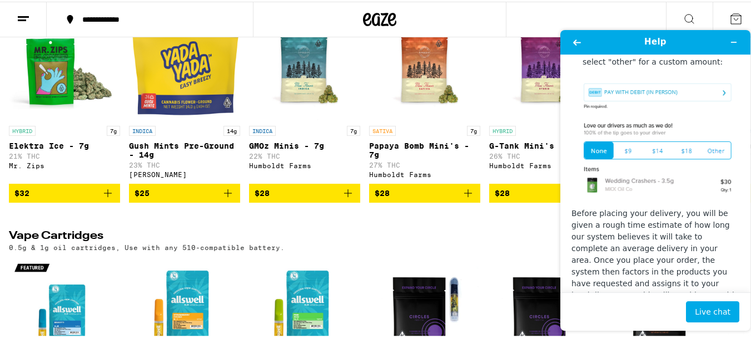
scroll to position [1895, 0]
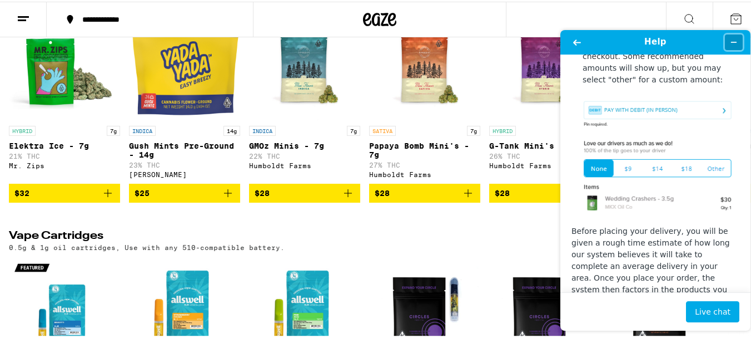
click at [740, 47] on button "Minimize widget" at bounding box center [734, 42] width 18 height 16
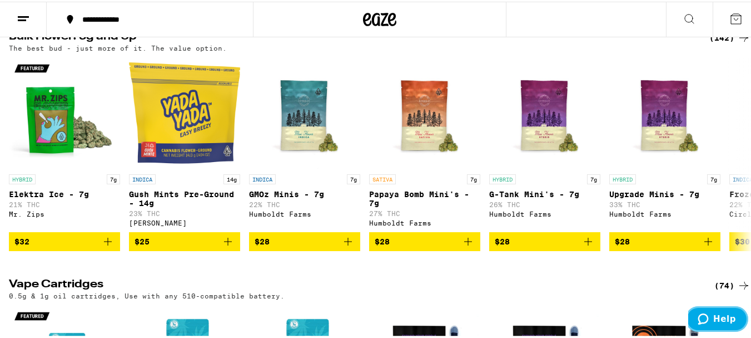
scroll to position [871, 0]
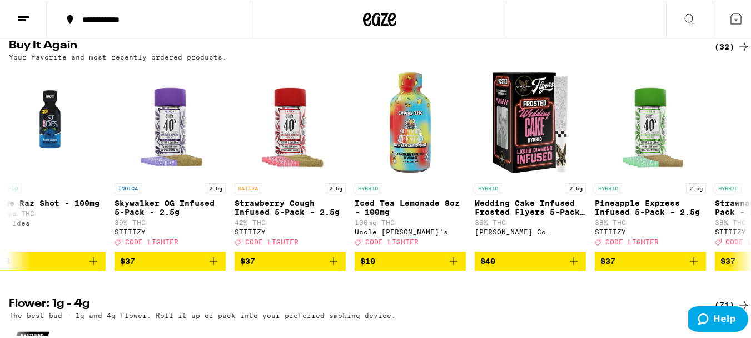
scroll to position [0, 738]
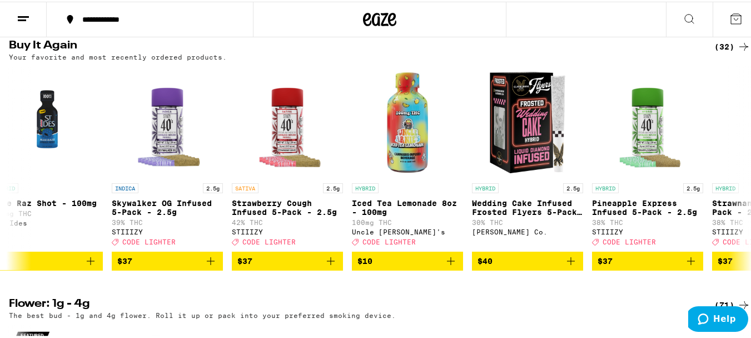
click at [169, 266] on span "$37" at bounding box center [167, 258] width 100 height 13
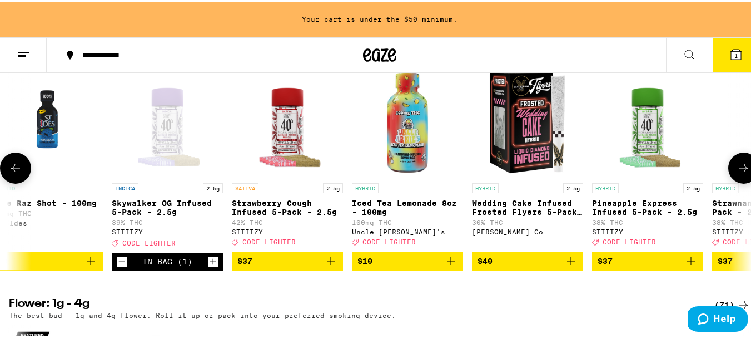
click at [283, 266] on span "$37" at bounding box center [287, 258] width 100 height 13
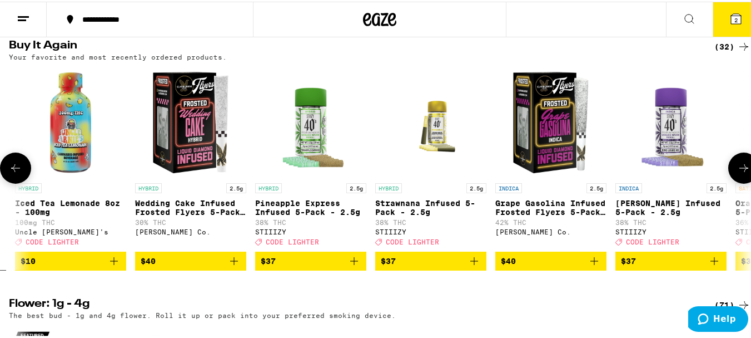
scroll to position [0, 1078]
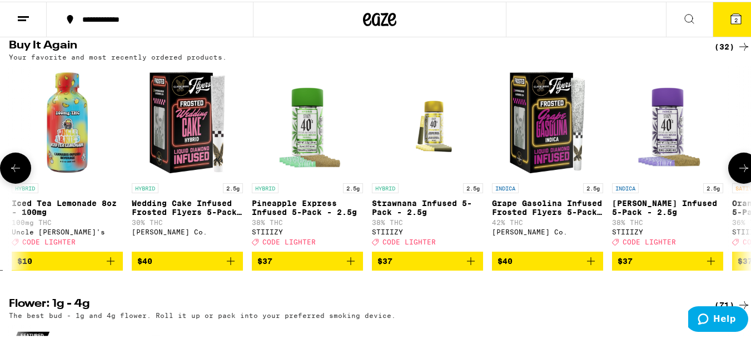
click at [423, 266] on span "$37" at bounding box center [428, 258] width 100 height 13
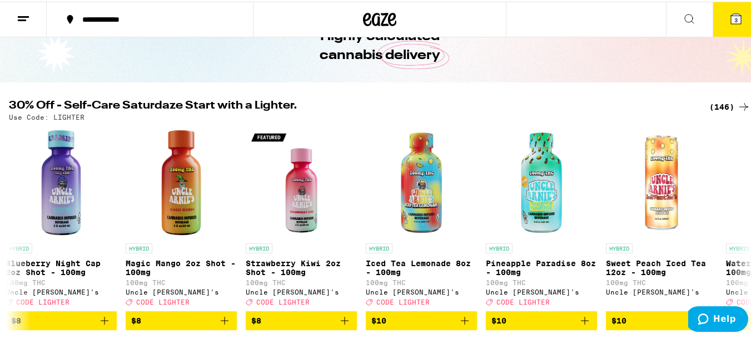
scroll to position [93, 0]
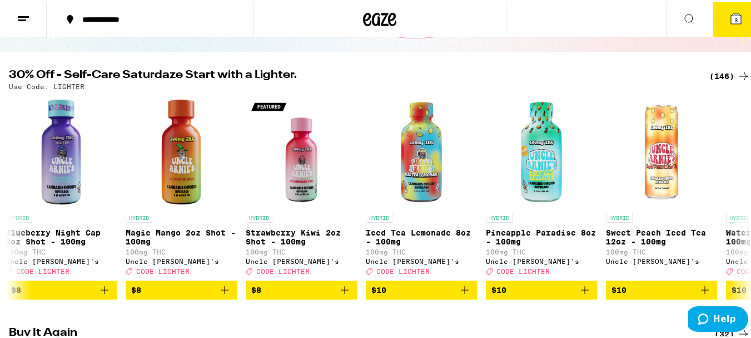
click at [175, 295] on span "$8" at bounding box center [181, 287] width 100 height 13
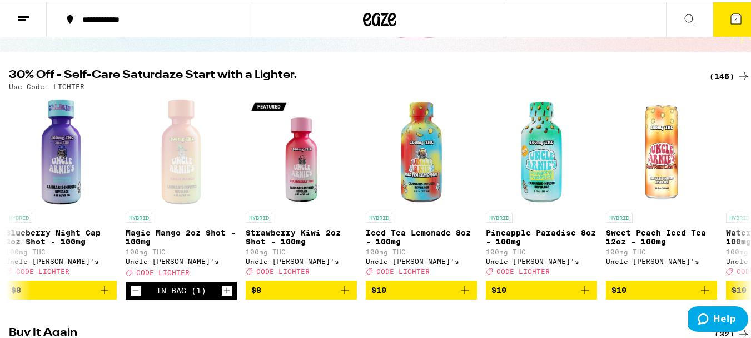
click at [136, 289] on icon "Decrement" at bounding box center [136, 289] width 6 height 0
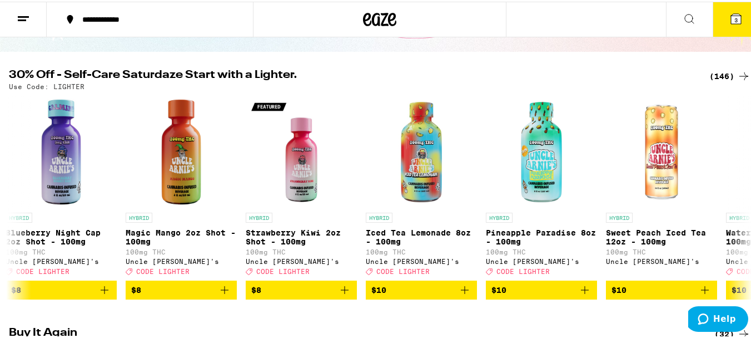
click at [413, 295] on span "$10" at bounding box center [421, 287] width 100 height 13
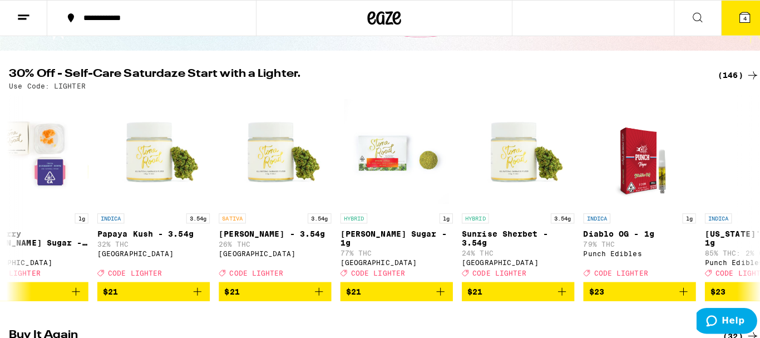
scroll to position [0, 6157]
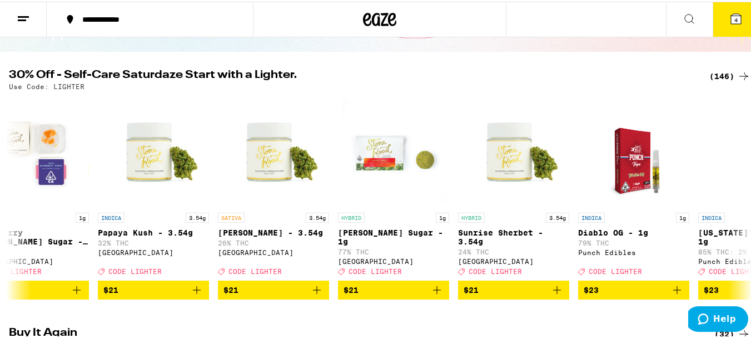
click at [379, 295] on span "$21" at bounding box center [394, 287] width 100 height 13
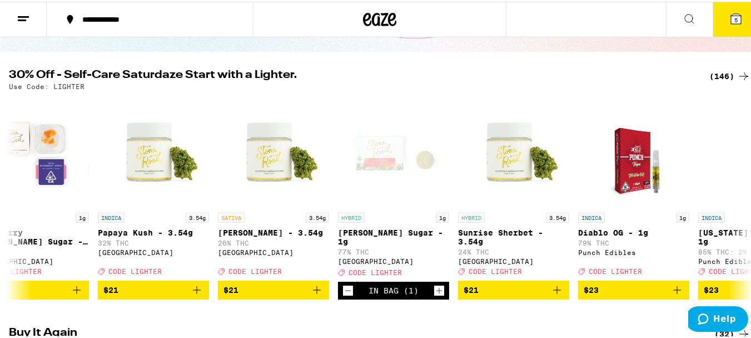
click at [735, 21] on span "5" at bounding box center [736, 18] width 3 height 7
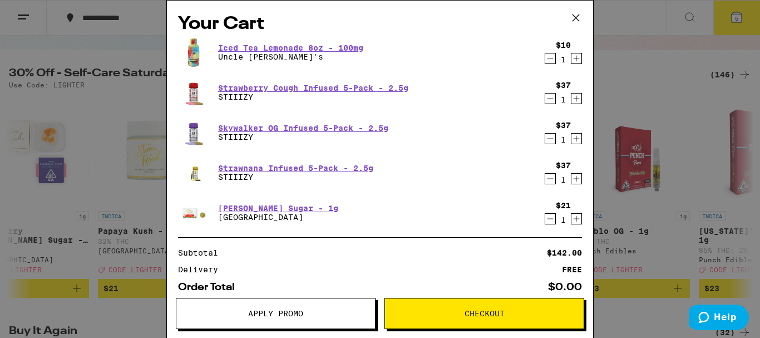
scroll to position [0, 3102]
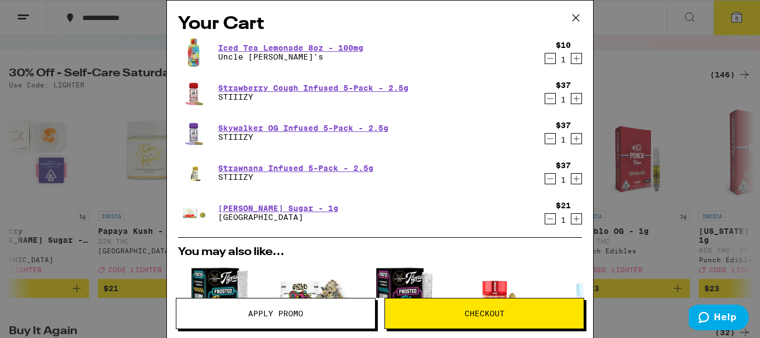
click at [573, 137] on icon "Increment" at bounding box center [576, 138] width 10 height 13
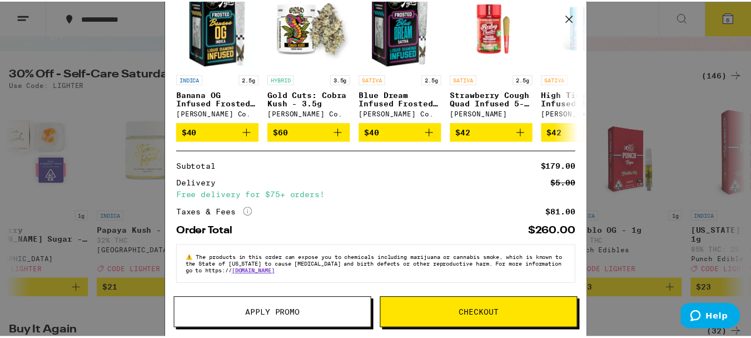
scroll to position [284, 0]
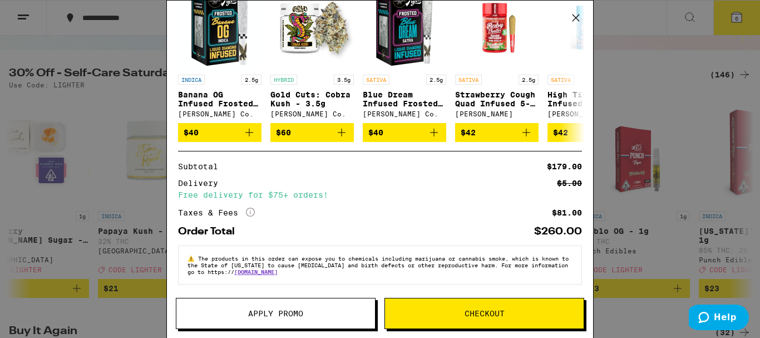
click at [282, 316] on span "Apply Promo" at bounding box center [275, 313] width 55 height 8
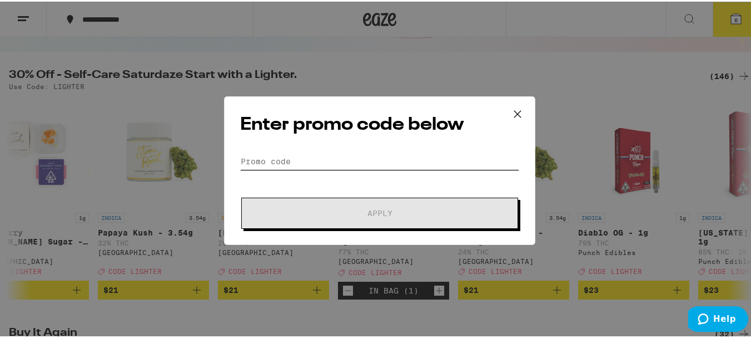
click at [329, 158] on input "Promo Code" at bounding box center [379, 159] width 279 height 17
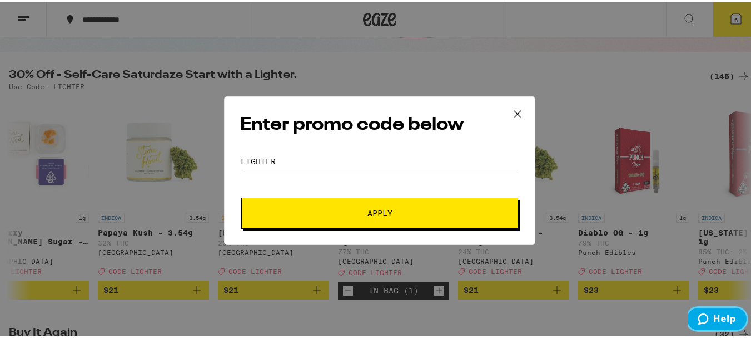
click at [716, 323] on span "Help" at bounding box center [724, 319] width 23 height 10
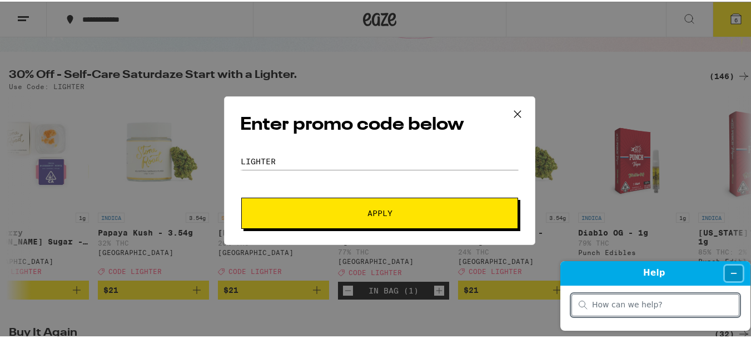
click at [740, 272] on button "Minimize widget" at bounding box center [734, 273] width 18 height 16
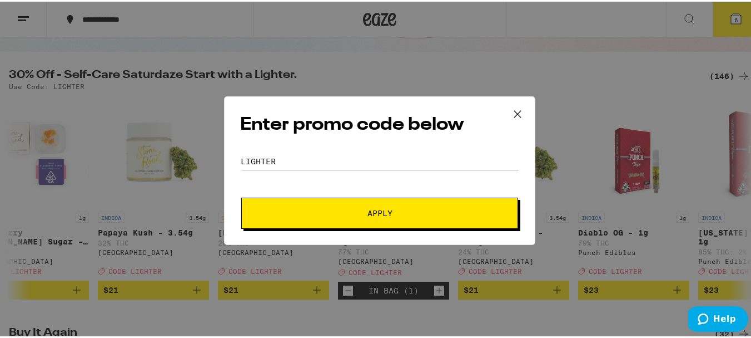
click at [299, 174] on form "Promo Code lighter Apply" at bounding box center [379, 189] width 279 height 76
click at [298, 162] on input "lighter" at bounding box center [379, 159] width 279 height 17
click at [391, 211] on span "Apply" at bounding box center [380, 211] width 200 height 8
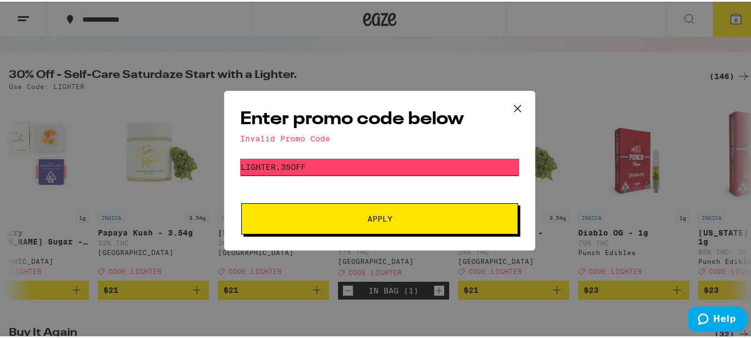
click at [353, 168] on input "lighter,35off" at bounding box center [379, 165] width 279 height 17
type input "lighter"
click at [241, 201] on button "Apply" at bounding box center [379, 216] width 277 height 31
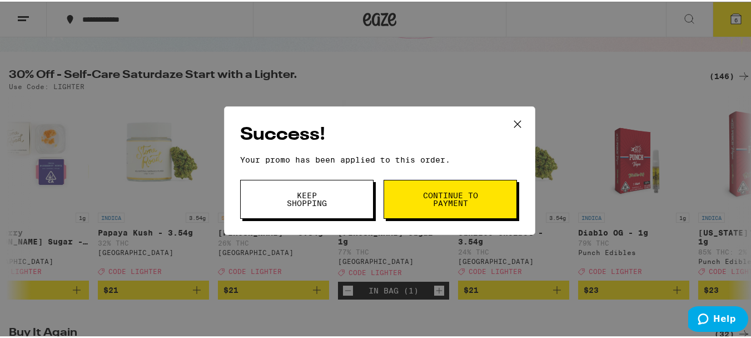
click at [453, 196] on span "Continue to payment" at bounding box center [450, 198] width 57 height 16
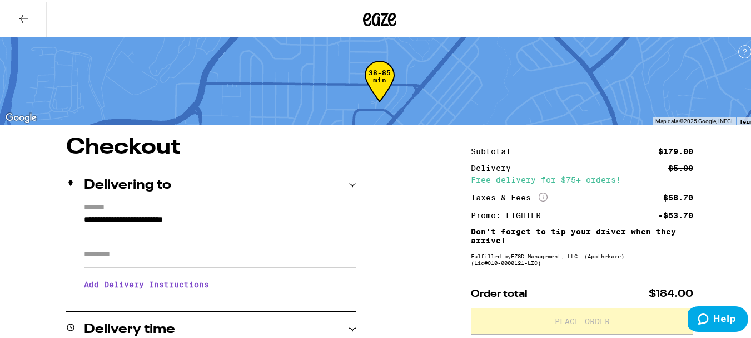
click at [24, 19] on icon at bounding box center [23, 17] width 13 height 13
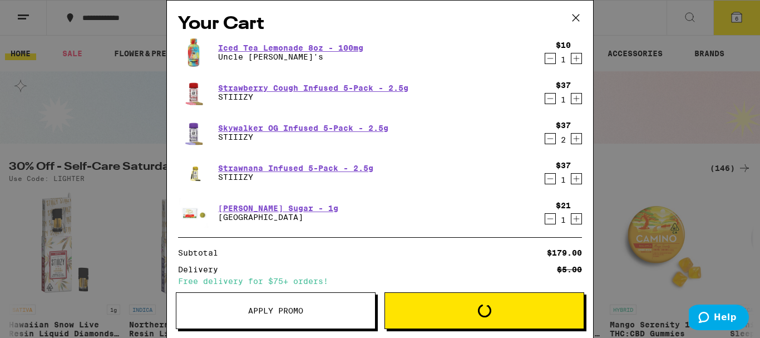
click at [577, 17] on icon at bounding box center [575, 17] width 17 height 17
click at [576, 21] on icon at bounding box center [575, 17] width 17 height 17
click at [578, 12] on icon at bounding box center [575, 17] width 17 height 17
click at [571, 23] on icon at bounding box center [575, 17] width 17 height 17
click at [575, 21] on icon at bounding box center [575, 17] width 17 height 17
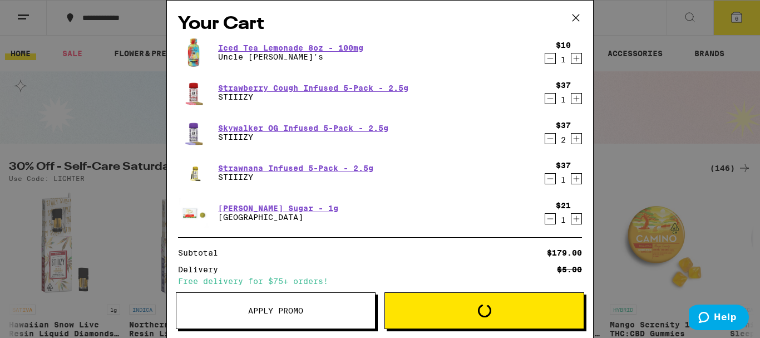
click at [577, 17] on icon at bounding box center [575, 17] width 17 height 17
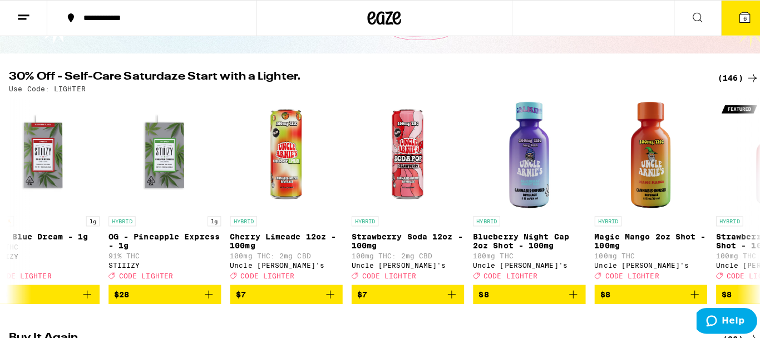
scroll to position [0, 1587]
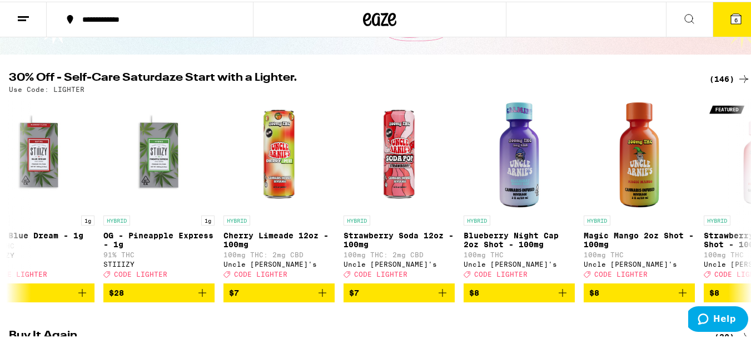
click at [672, 202] on img "Open page for Magic Mango 2oz Shot - 100mg from Uncle Arnie's" at bounding box center [639, 152] width 111 height 111
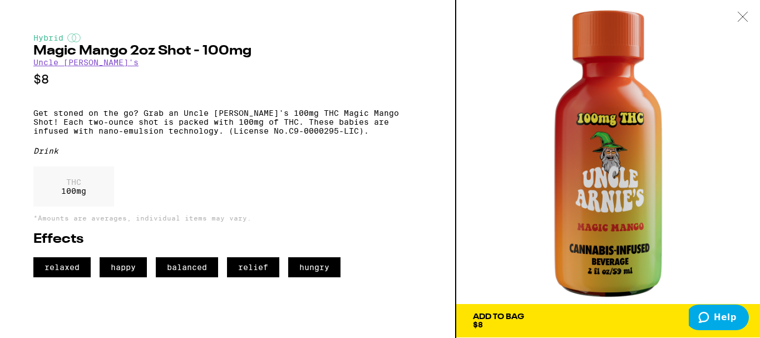
click at [613, 322] on span "Add To Bag $8" at bounding box center [608, 321] width 270 height 16
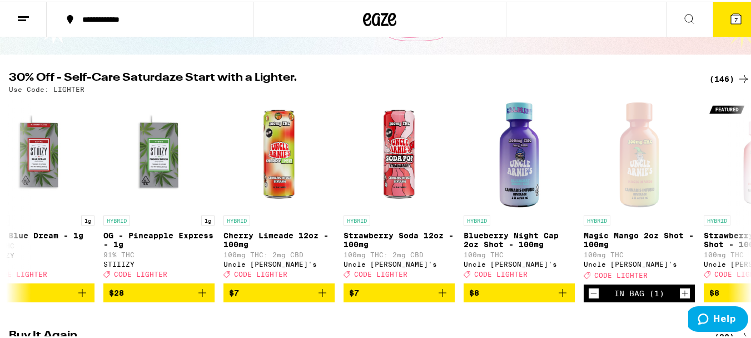
click at [735, 17] on span "7" at bounding box center [736, 18] width 3 height 7
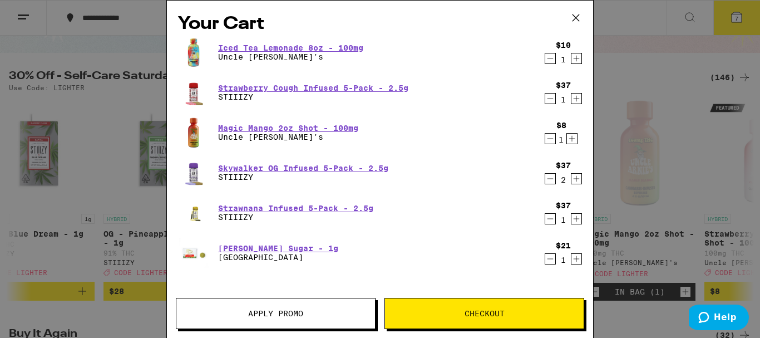
click at [486, 313] on span "Checkout" at bounding box center [484, 313] width 40 height 8
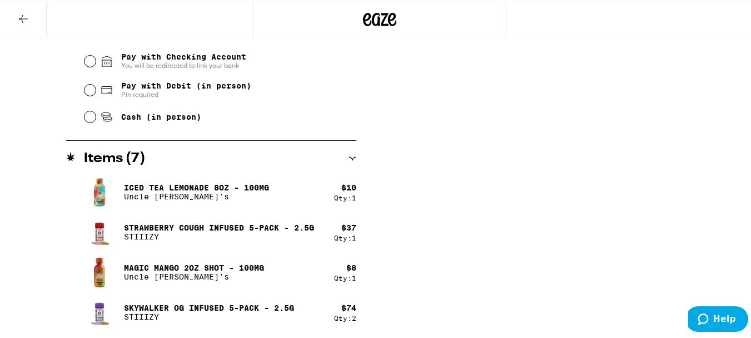
scroll to position [496, 0]
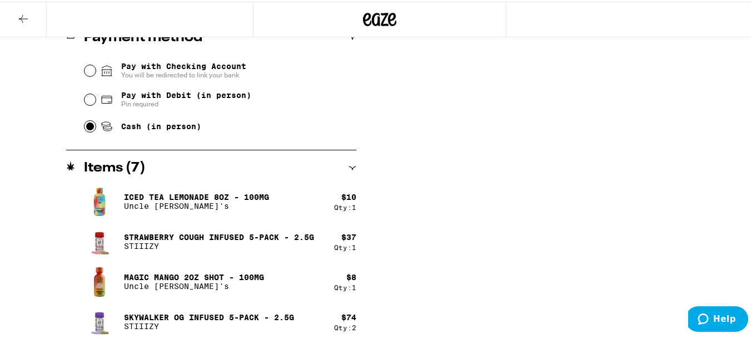
click at [88, 122] on input "Cash (in person)" at bounding box center [90, 124] width 11 height 11
radio input "true"
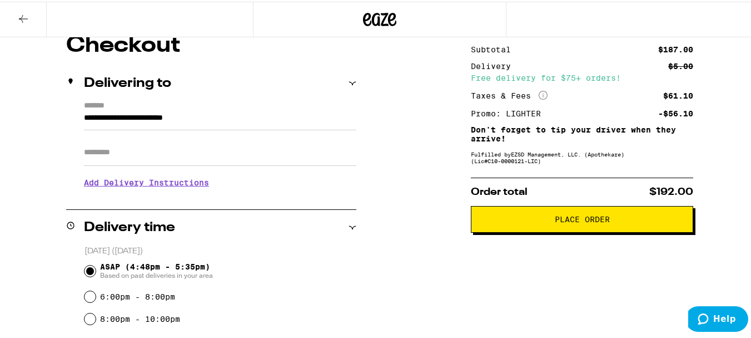
scroll to position [98, 0]
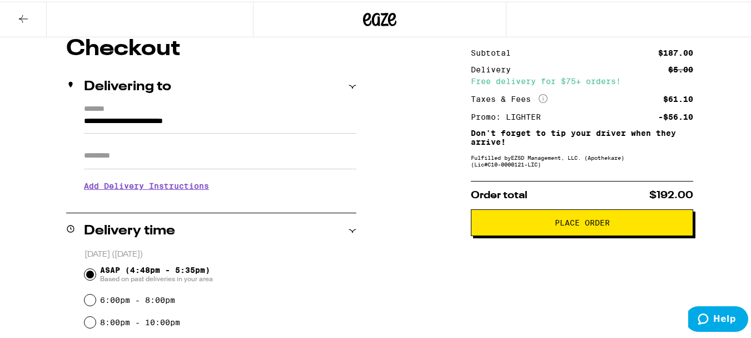
click at [570, 225] on span "Place Order" at bounding box center [582, 221] width 55 height 8
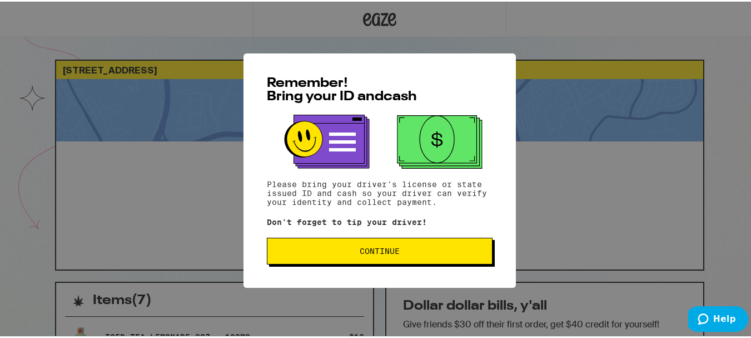
click at [382, 240] on button "Continue" at bounding box center [380, 249] width 226 height 27
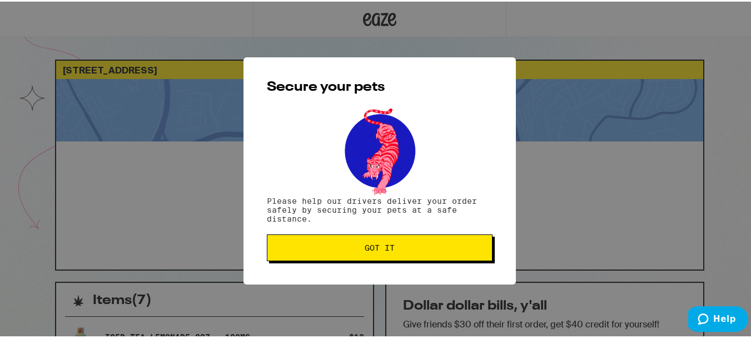
click at [379, 245] on span "Got it" at bounding box center [380, 246] width 30 height 8
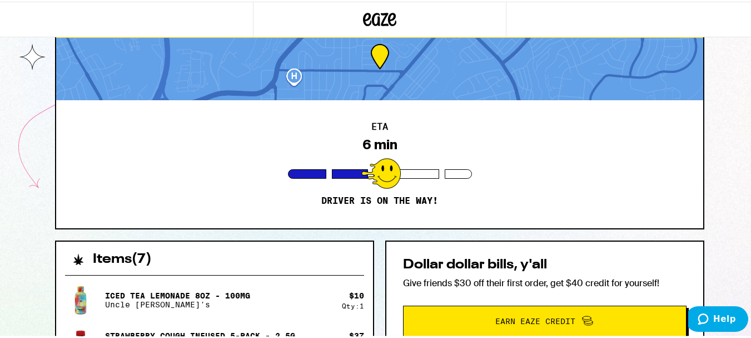
scroll to position [37, 0]
